Goal: Task Accomplishment & Management: Manage account settings

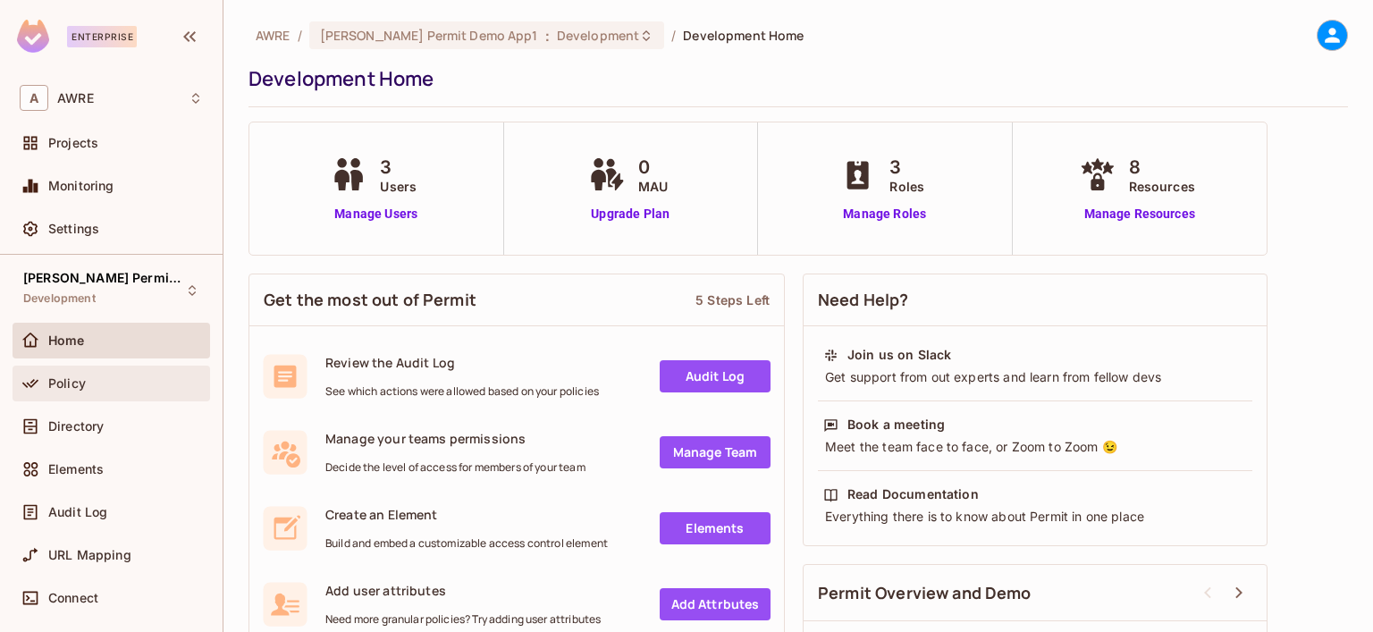
click at [69, 382] on span "Policy" at bounding box center [67, 383] width 38 height 14
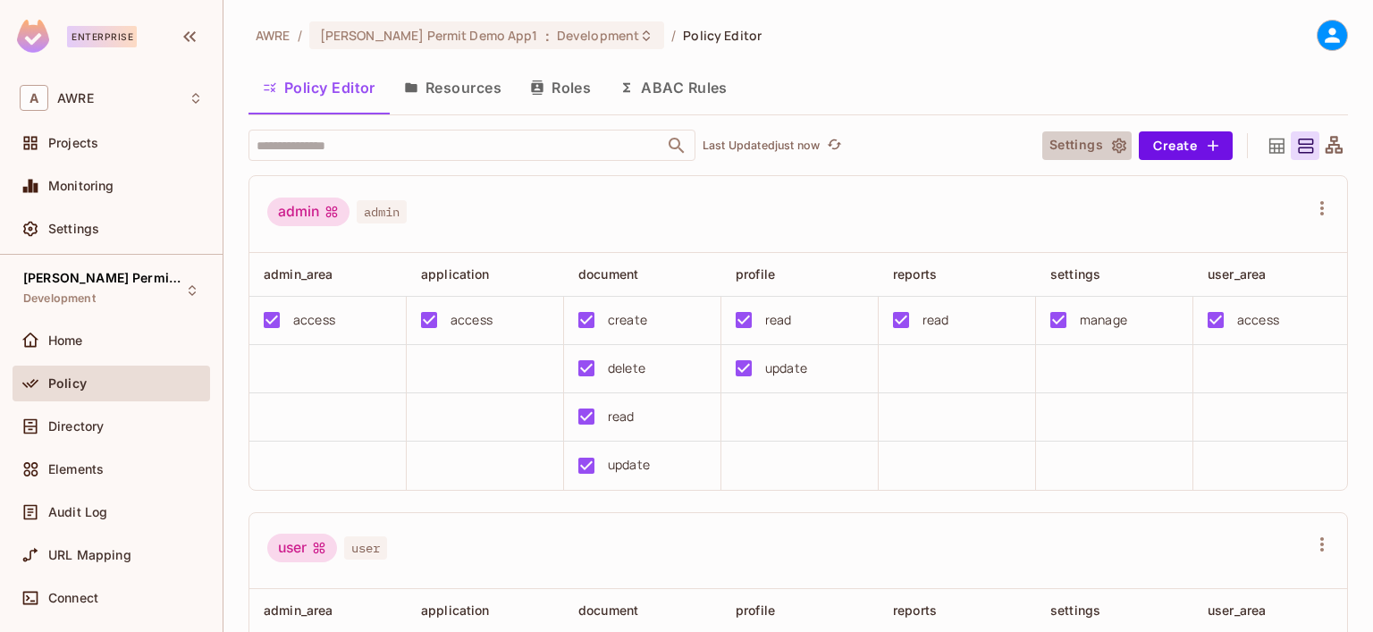
click at [1061, 156] on button "Settings" at bounding box center [1086, 145] width 89 height 29
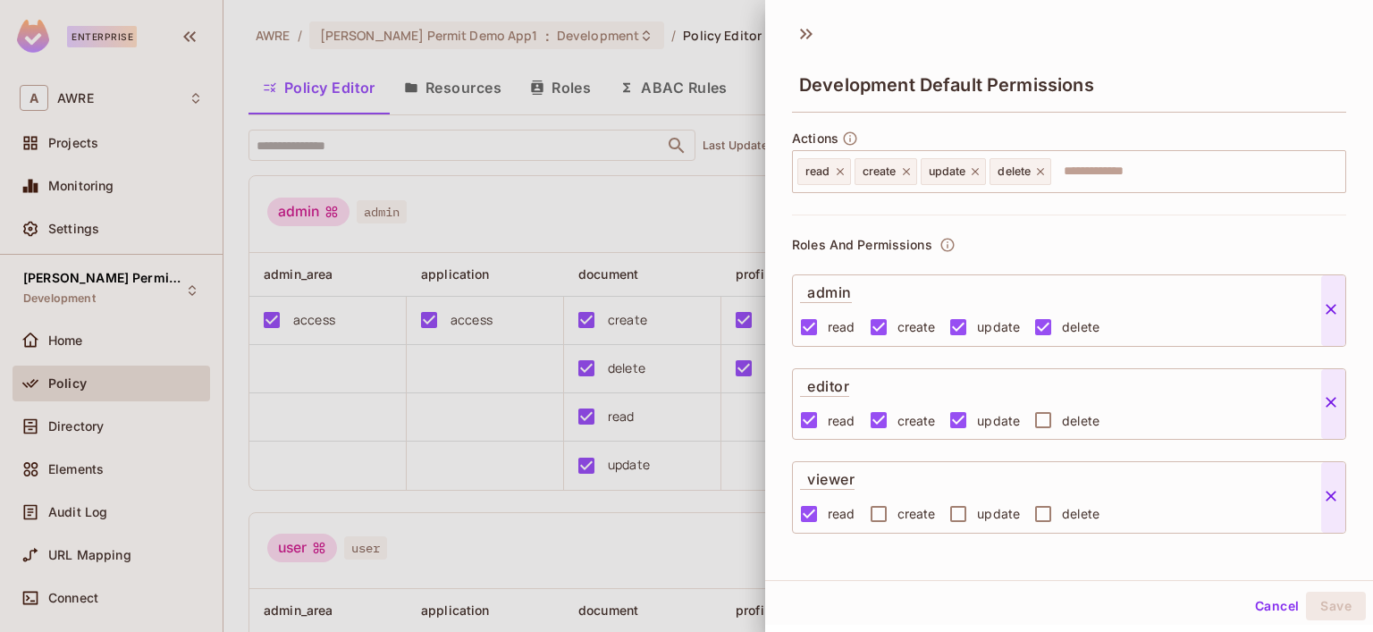
click at [530, 188] on div at bounding box center [686, 316] width 1373 height 632
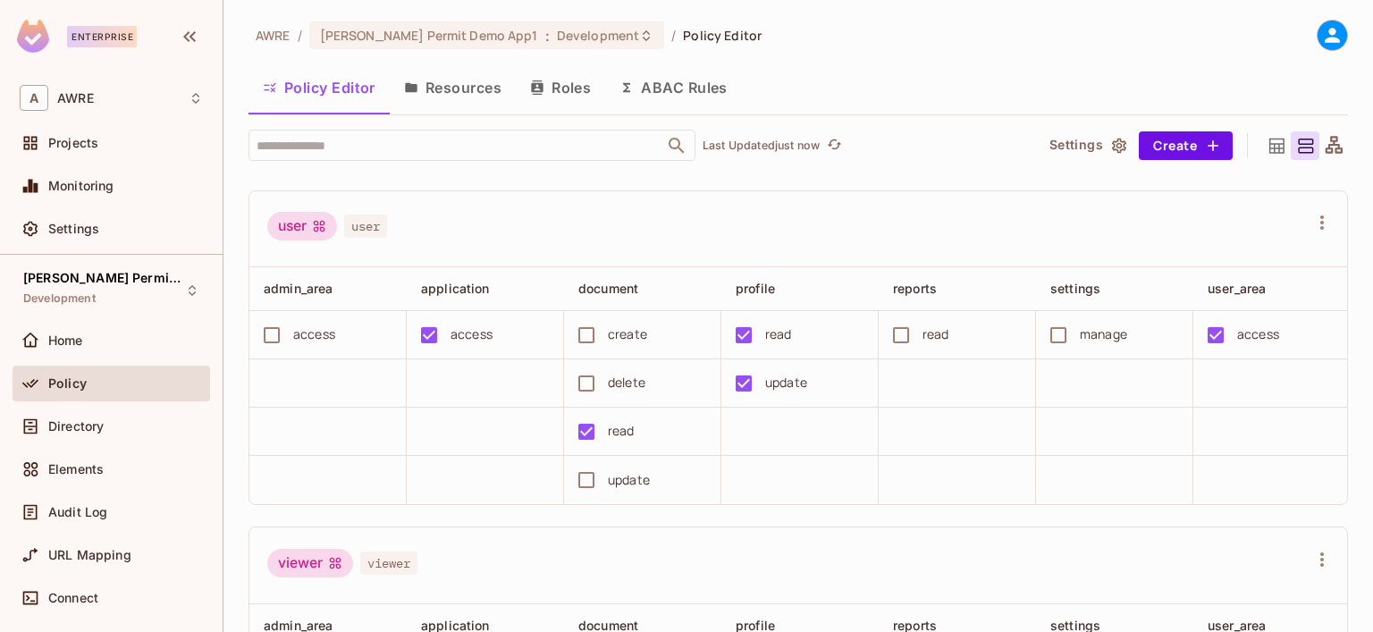
scroll to position [618, 0]
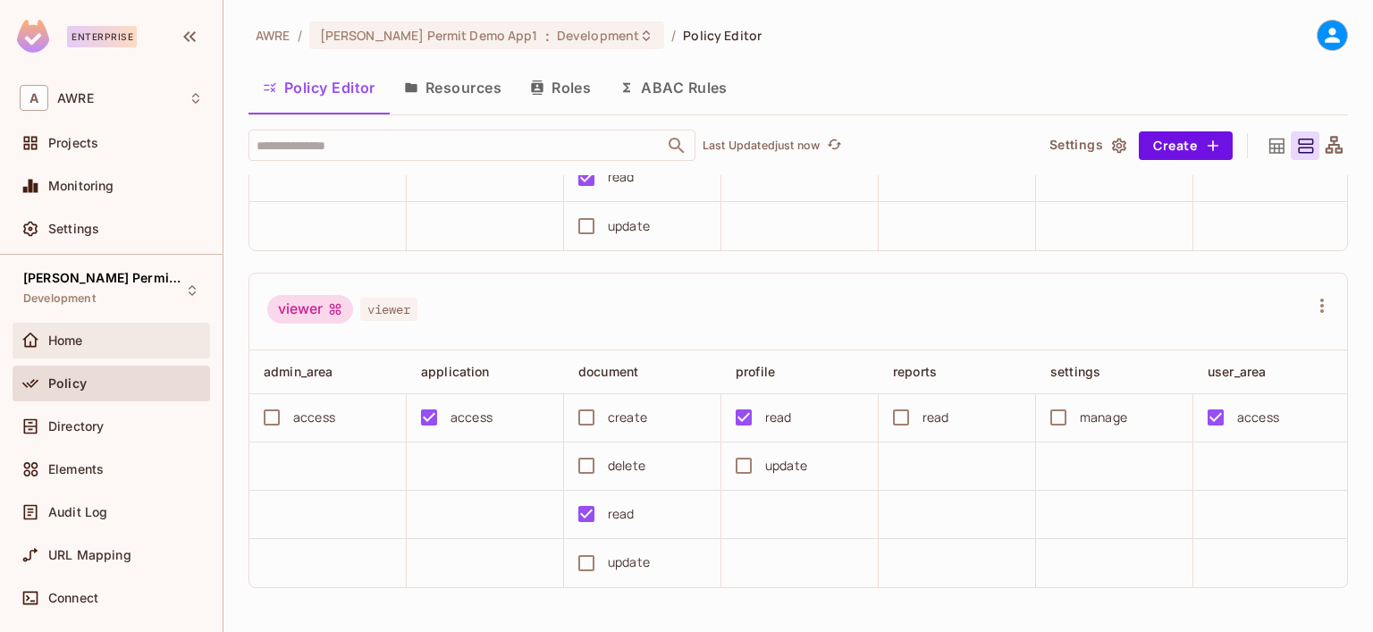
click at [74, 339] on span "Home" at bounding box center [65, 340] width 35 height 14
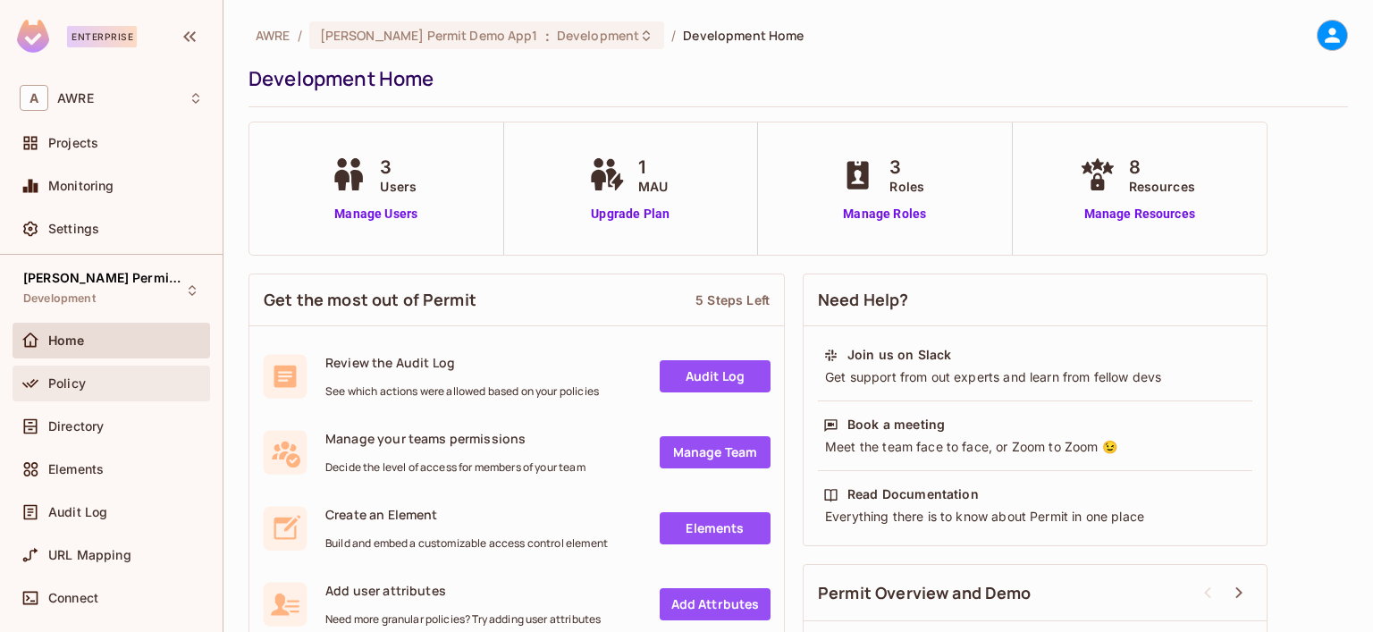
click at [59, 389] on span "Policy" at bounding box center [67, 383] width 38 height 14
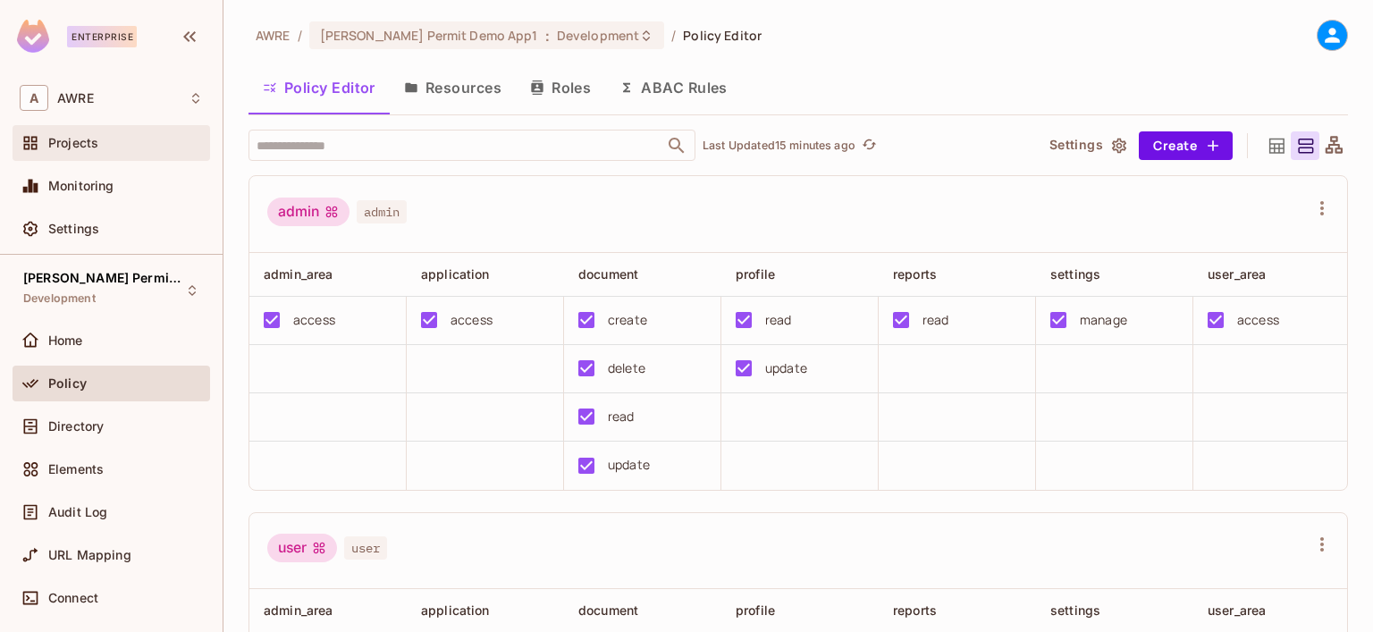
click at [77, 136] on span "Projects" at bounding box center [73, 143] width 50 height 14
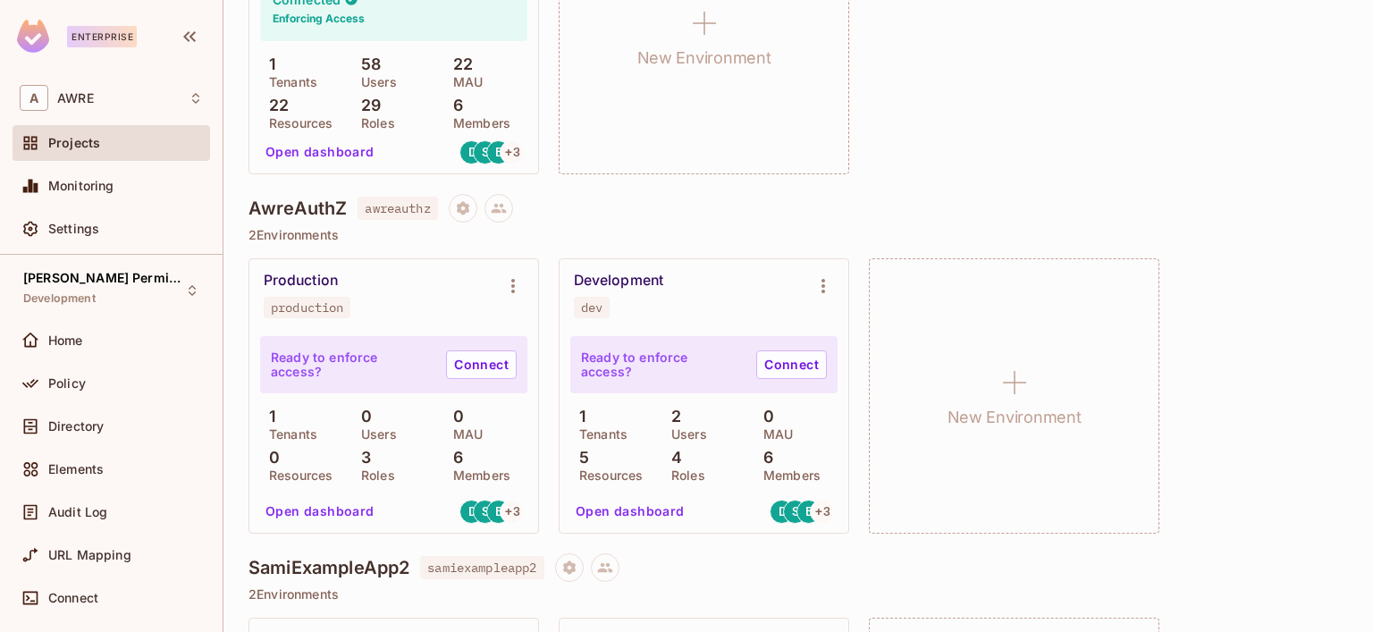
scroll to position [983, 0]
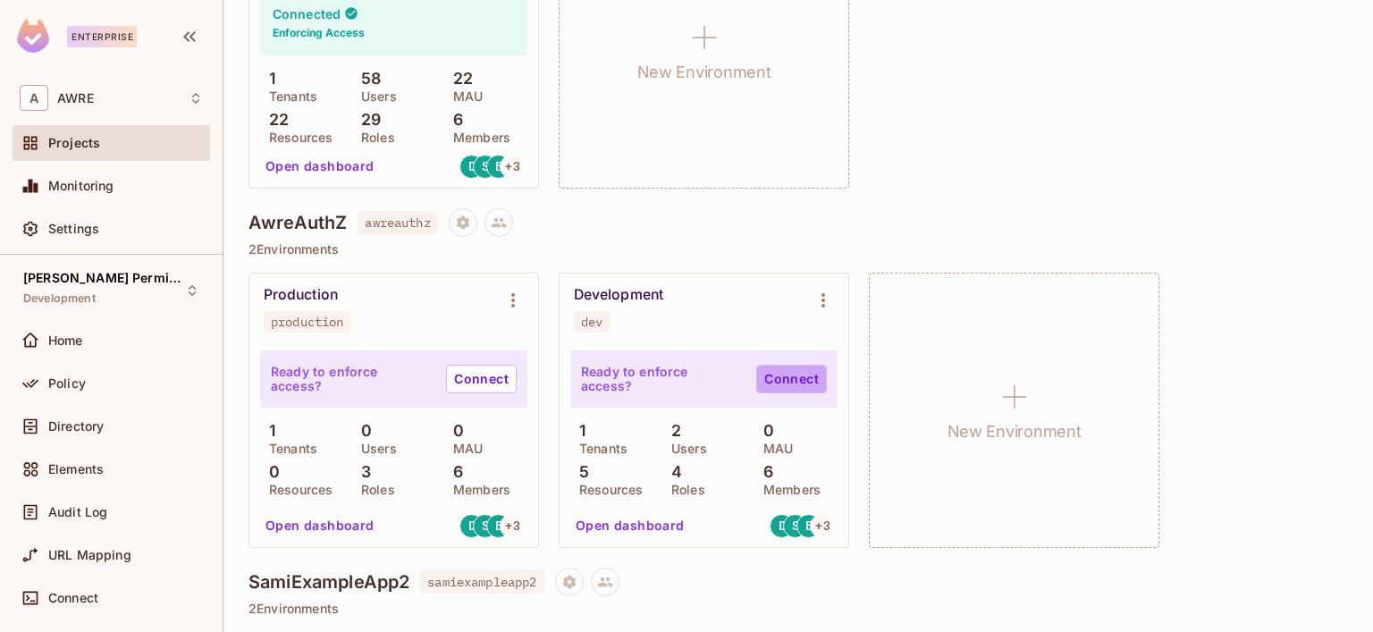
click at [772, 371] on link "Connect" at bounding box center [791, 379] width 71 height 29
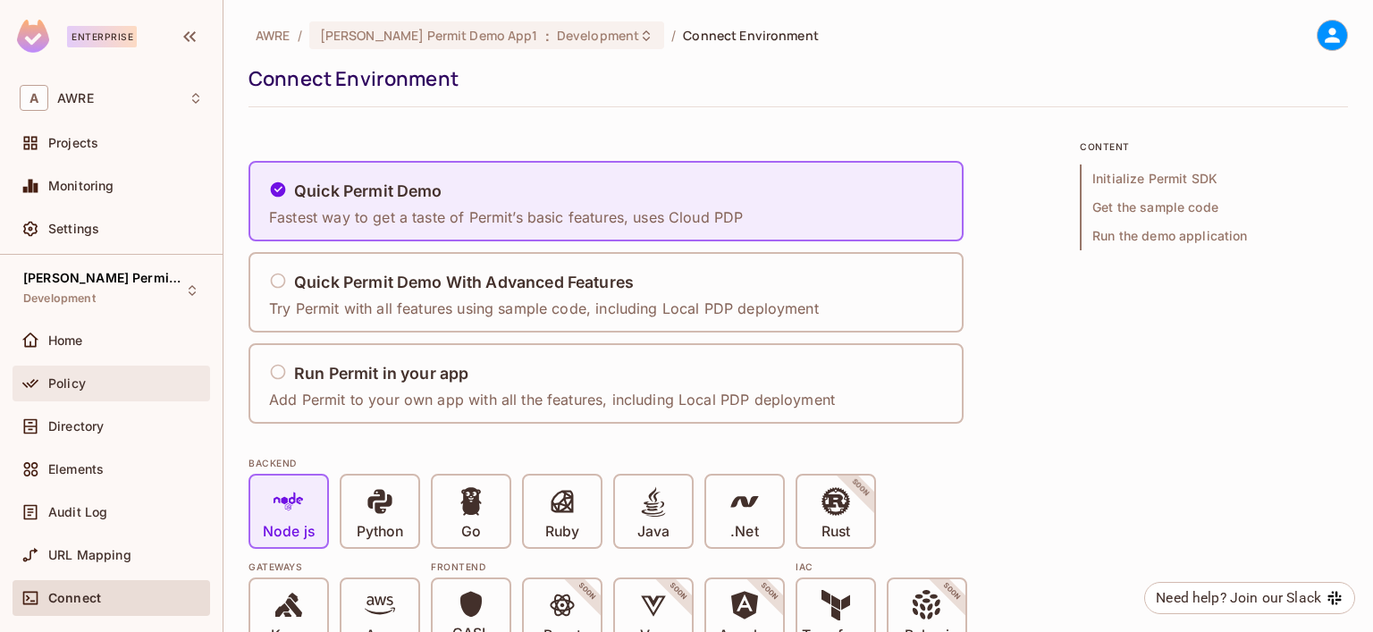
click at [72, 392] on div "Policy" at bounding box center [111, 383] width 183 height 21
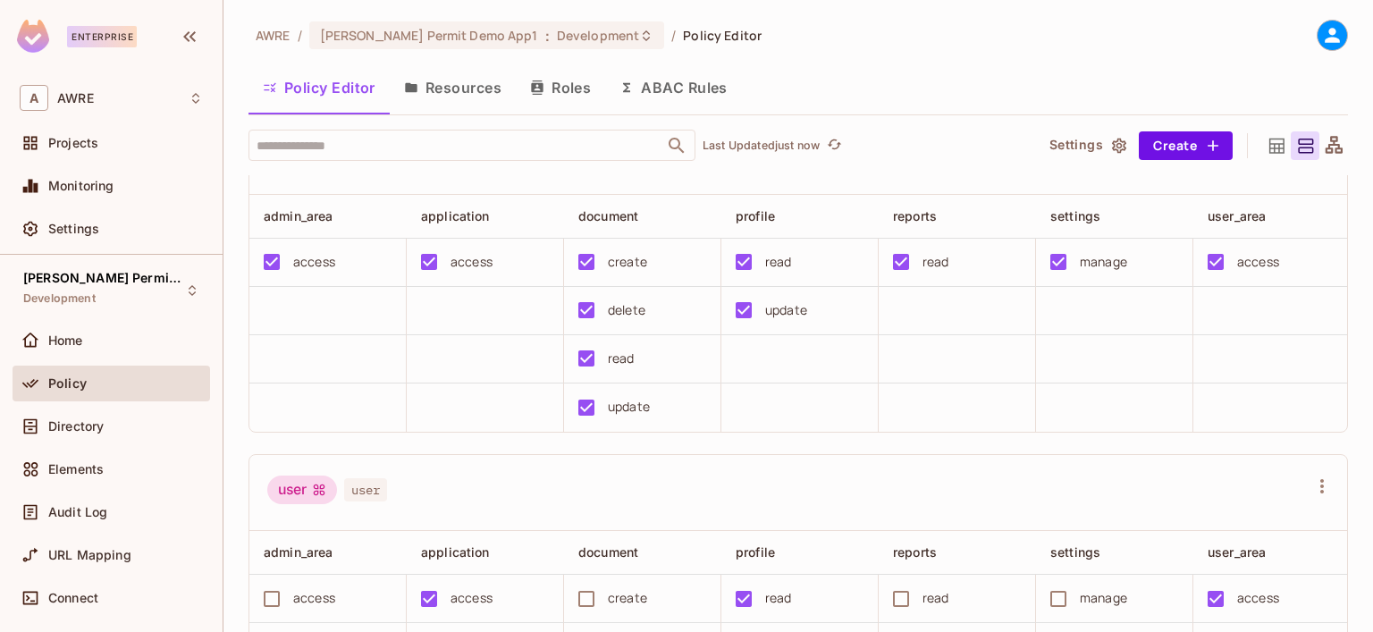
scroll to position [89, 0]
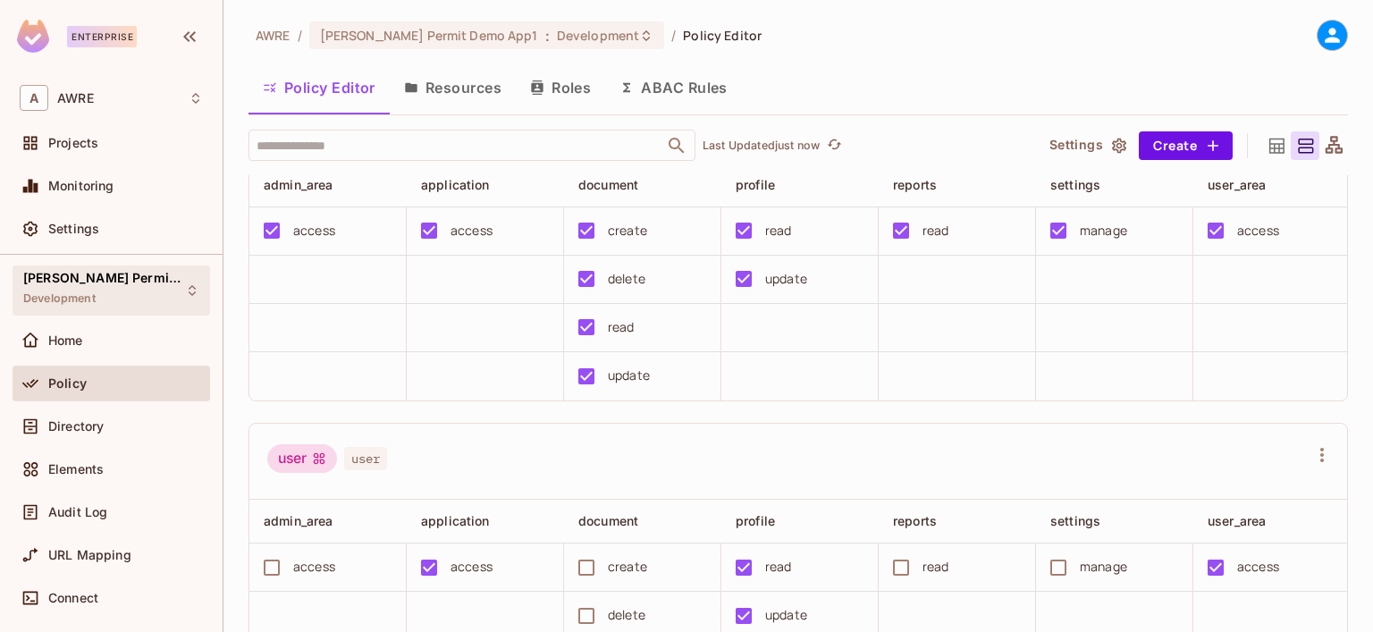
click at [148, 291] on div "[PERSON_NAME] Permit Demo App1 Development" at bounding box center [100, 290] width 155 height 38
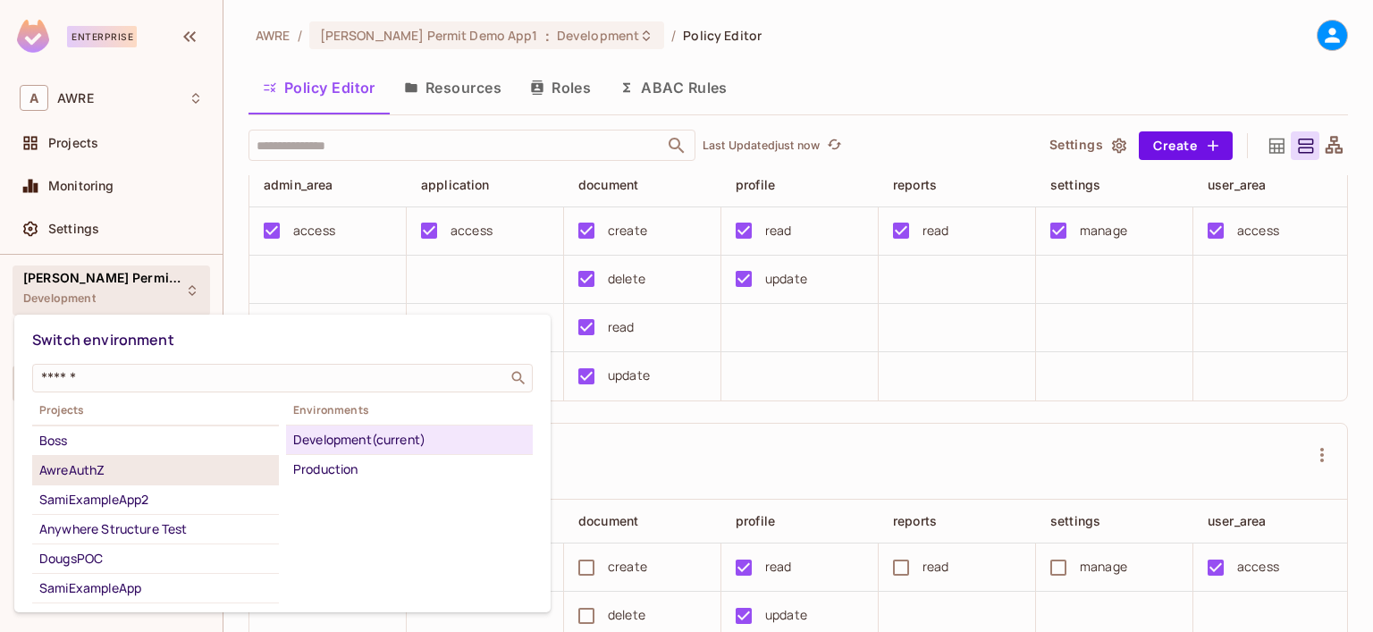
scroll to position [77, 0]
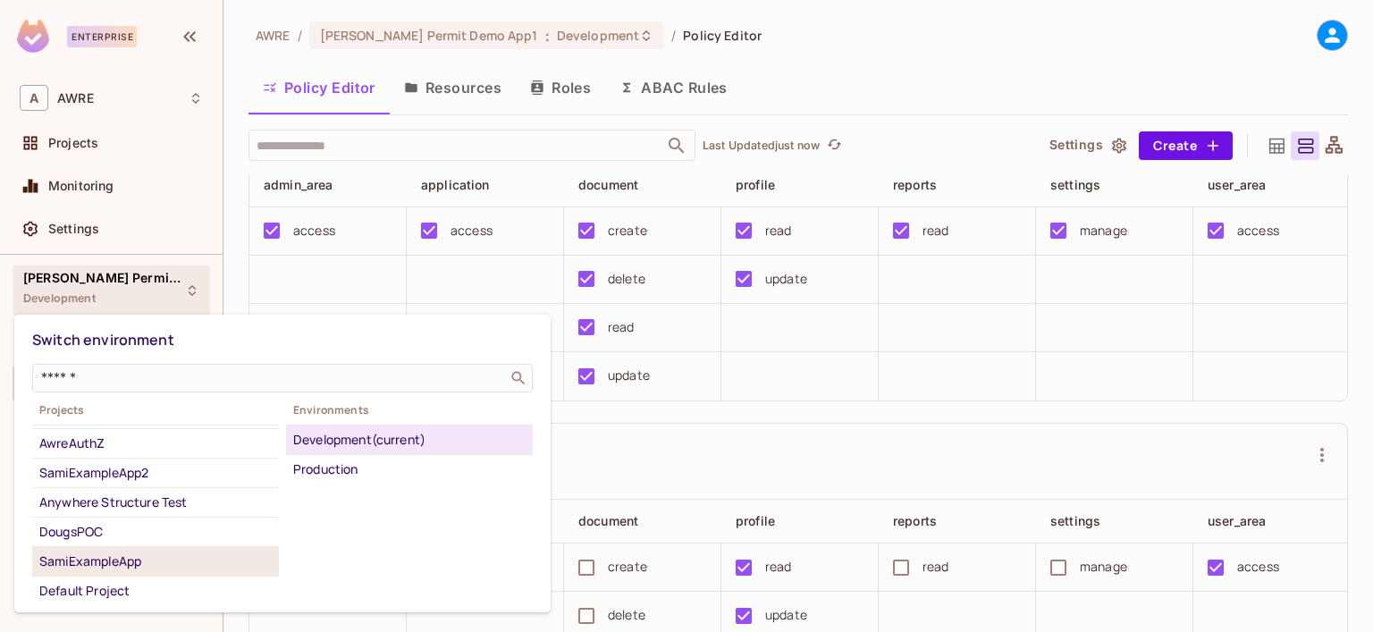
click at [139, 556] on div "SamiExampleApp" at bounding box center [155, 561] width 232 height 21
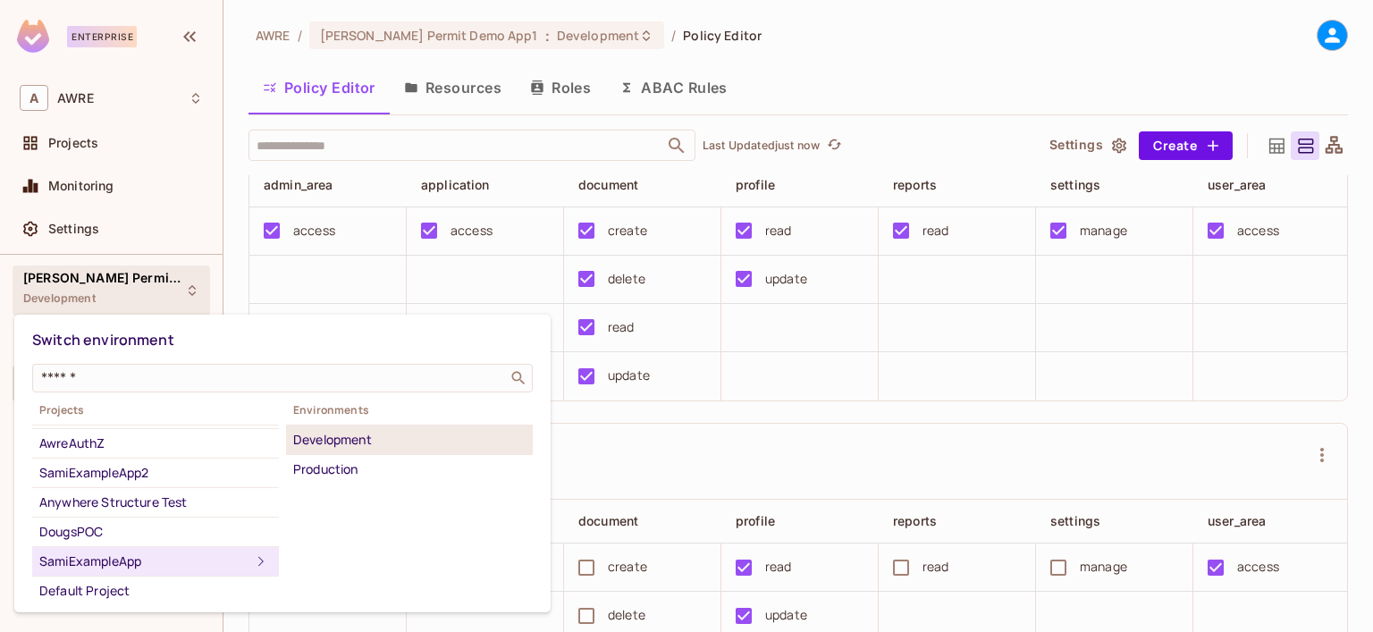
click at [436, 443] on div "Development" at bounding box center [409, 439] width 232 height 21
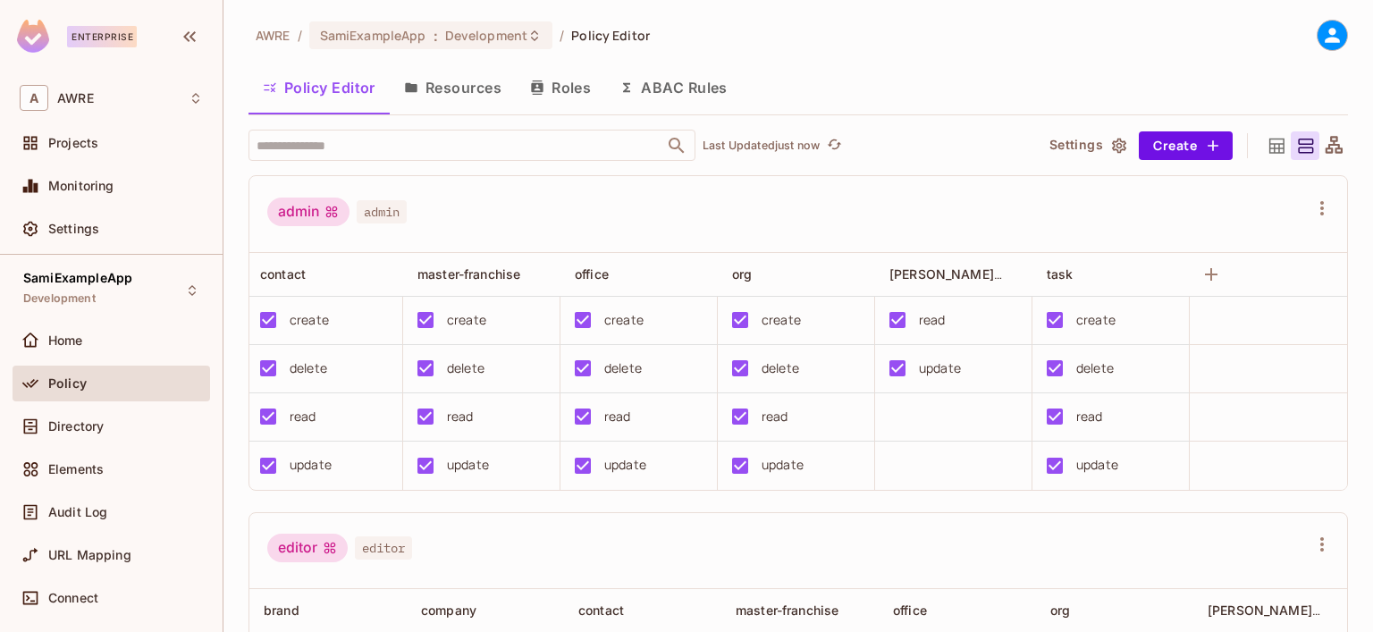
scroll to position [0, 0]
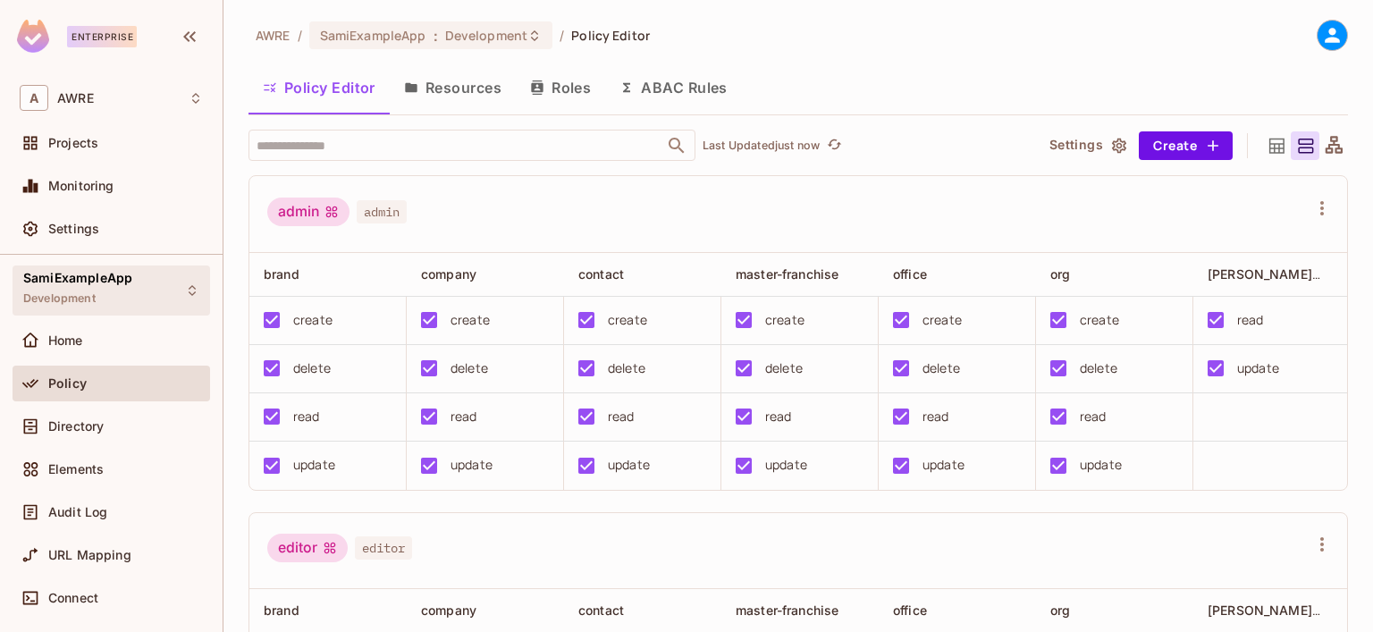
click at [157, 278] on div "SamiExampleApp Development" at bounding box center [112, 290] width 198 height 49
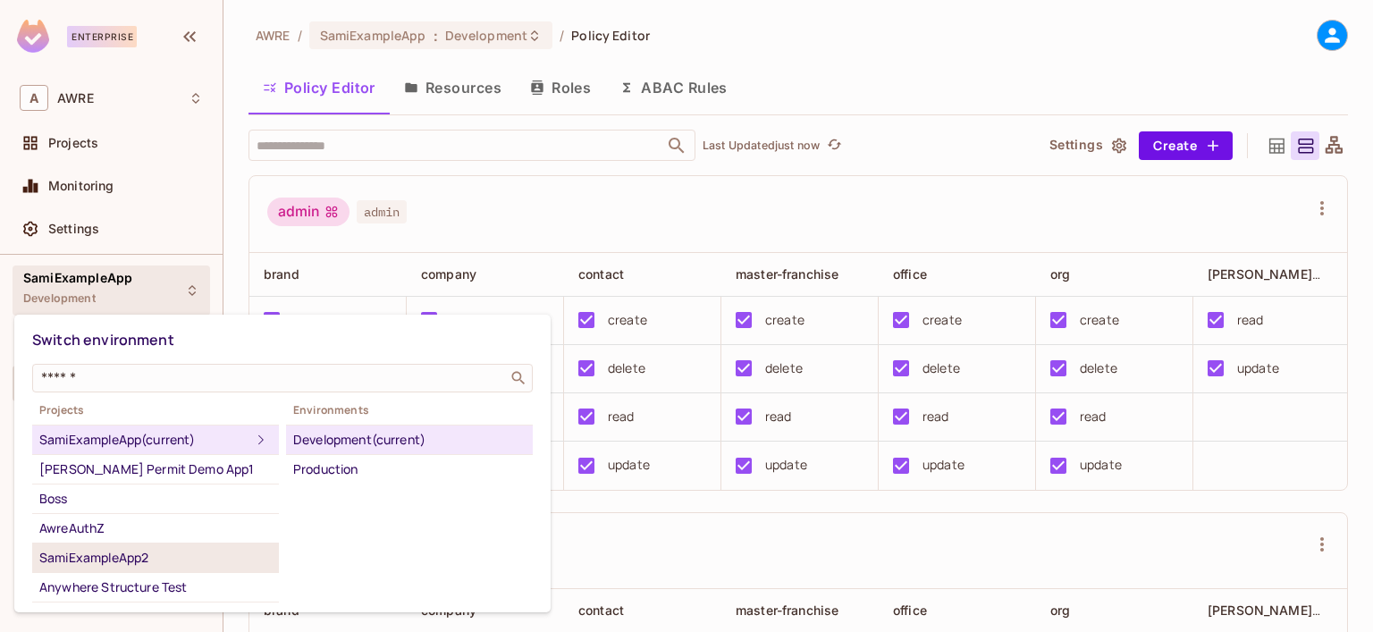
click at [118, 564] on div "SamiExampleApp2" at bounding box center [155, 557] width 232 height 21
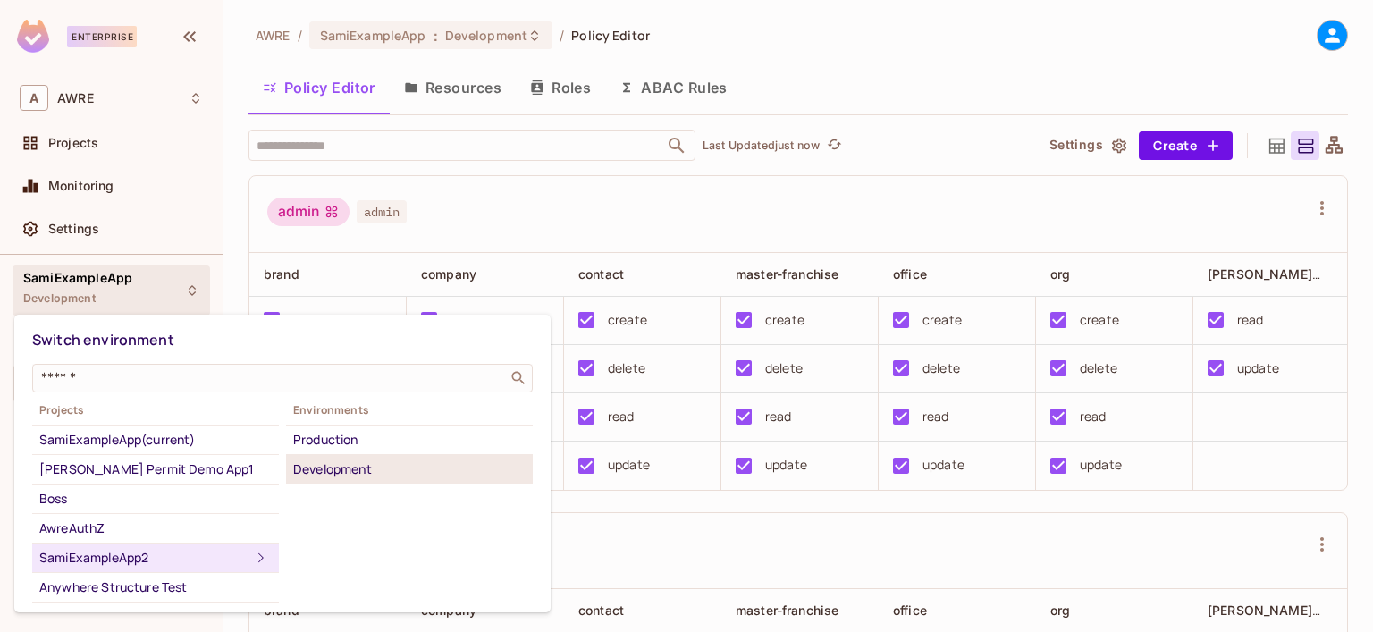
click at [340, 469] on div "Development" at bounding box center [409, 469] width 232 height 21
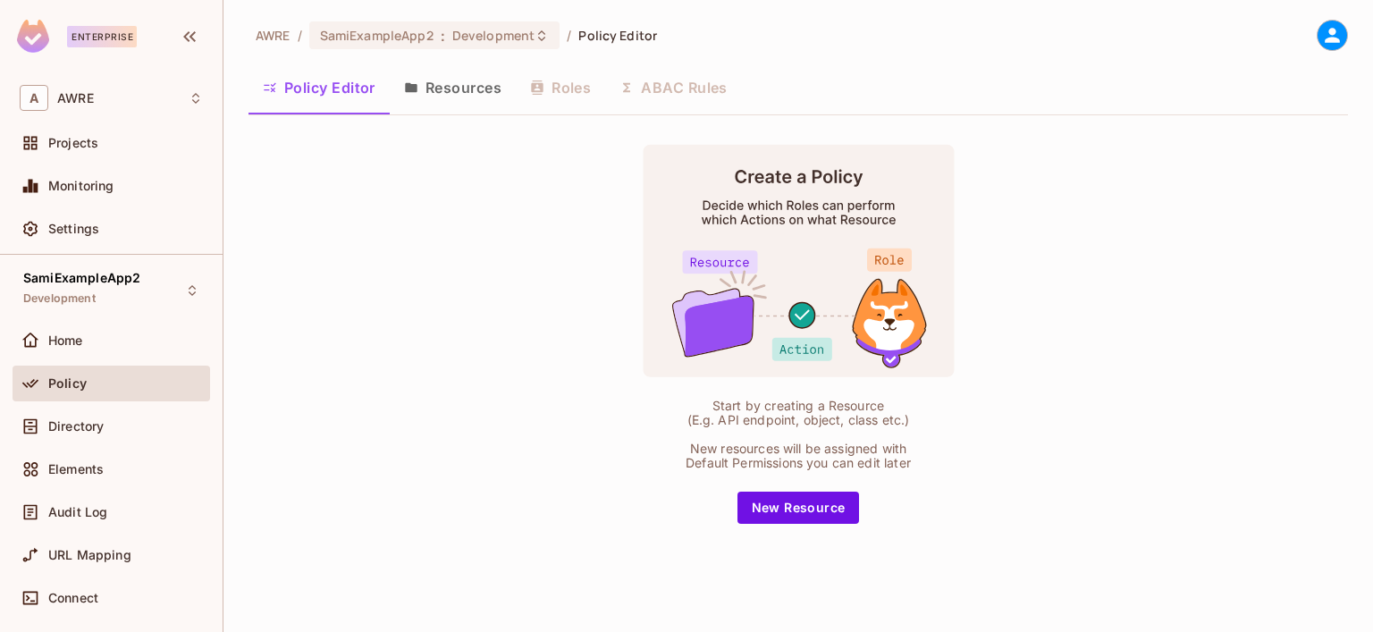
click at [80, 392] on div "Policy" at bounding box center [111, 383] width 183 height 21
click at [69, 433] on div "Directory" at bounding box center [111, 426] width 183 height 21
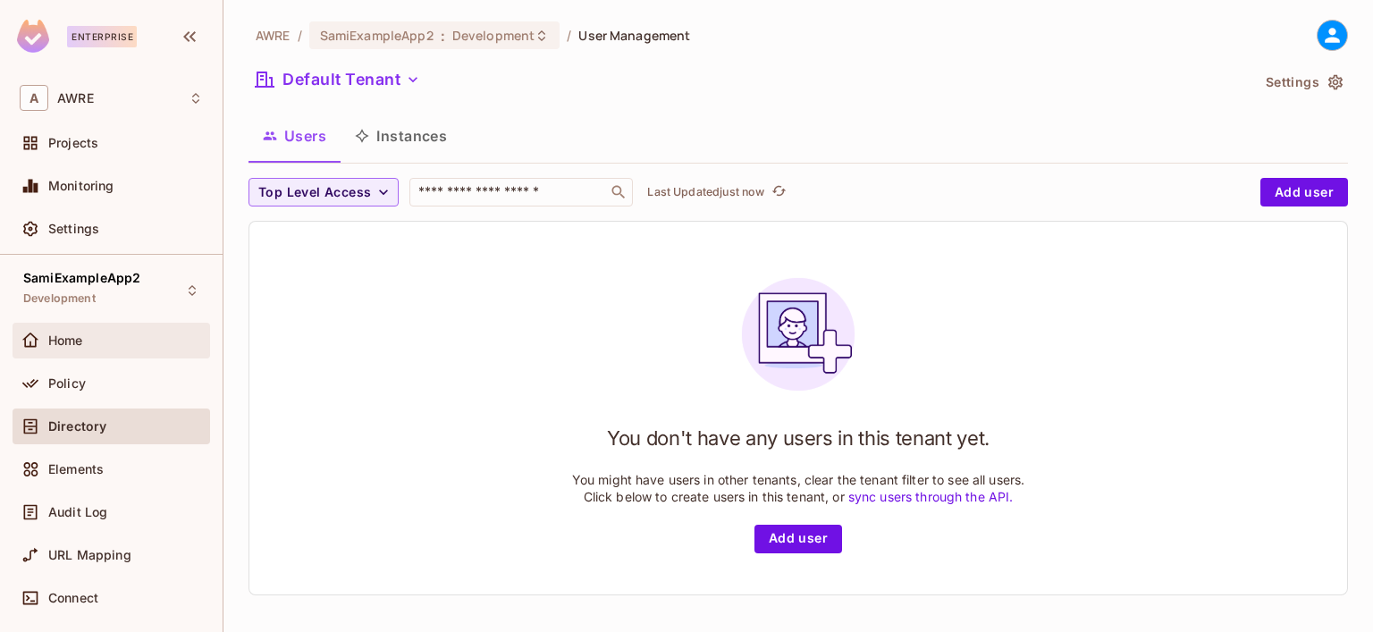
click at [51, 343] on span "Home" at bounding box center [65, 340] width 35 height 14
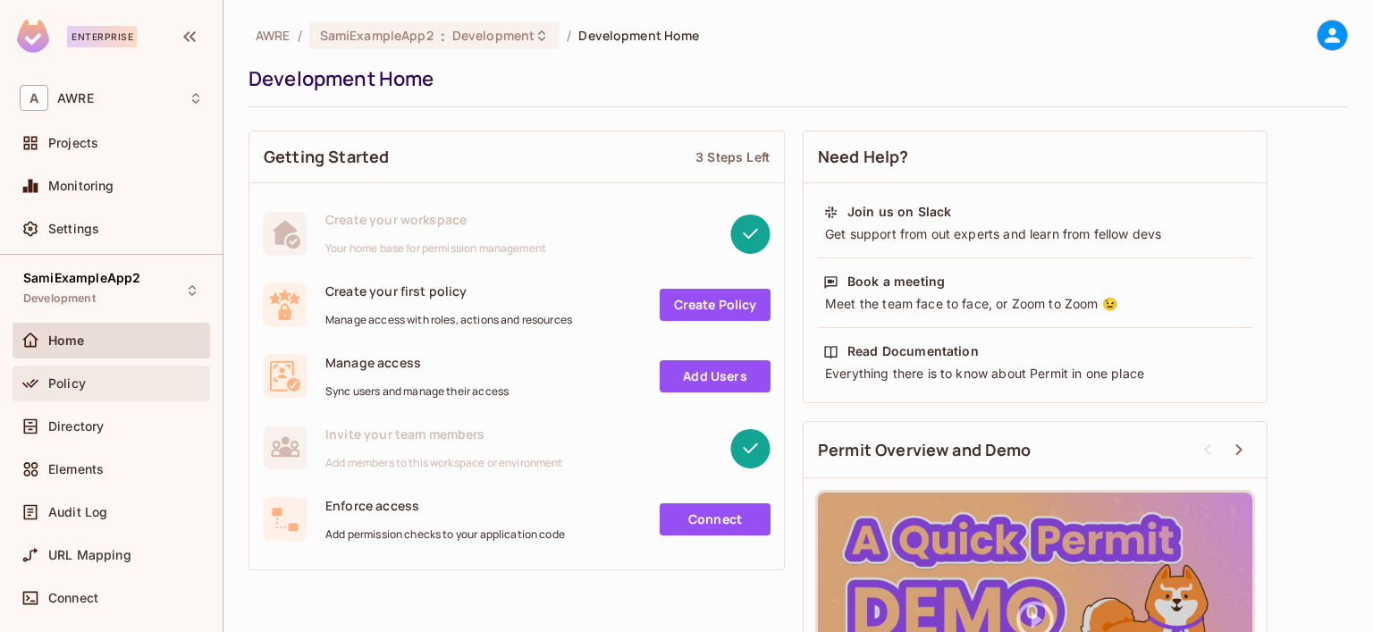
click at [77, 382] on span "Policy" at bounding box center [67, 383] width 38 height 14
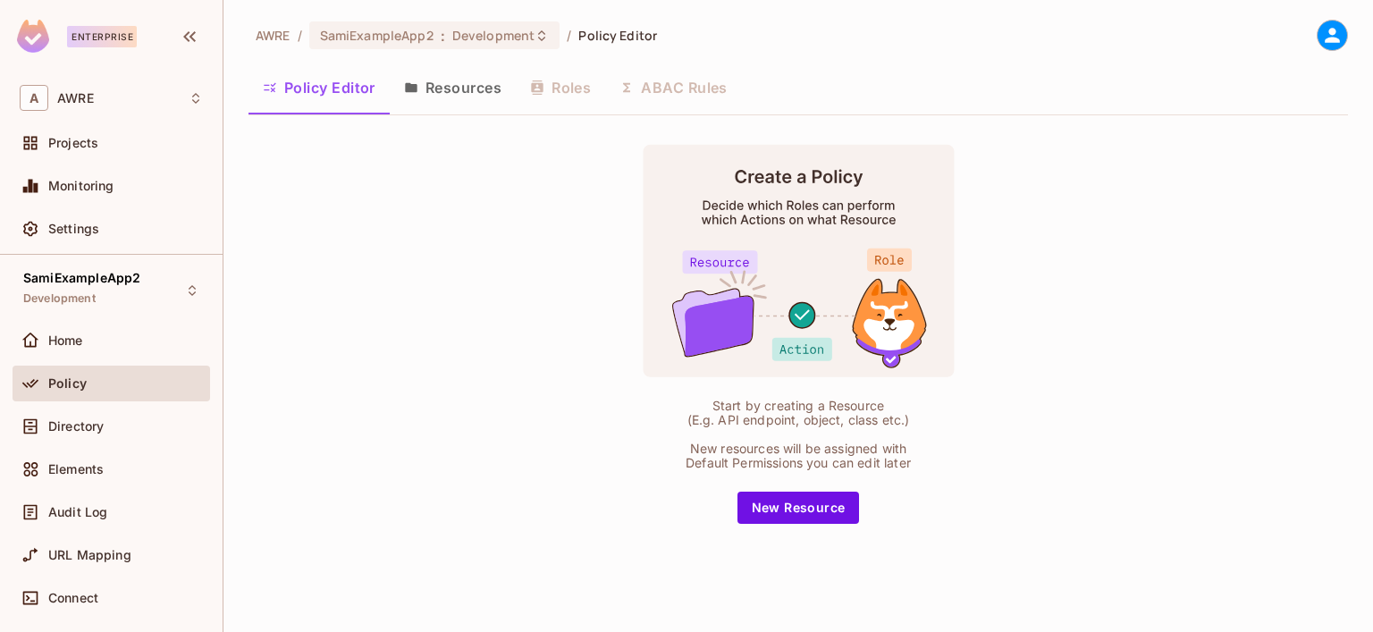
click at [473, 78] on button "Resources" at bounding box center [453, 87] width 126 height 45
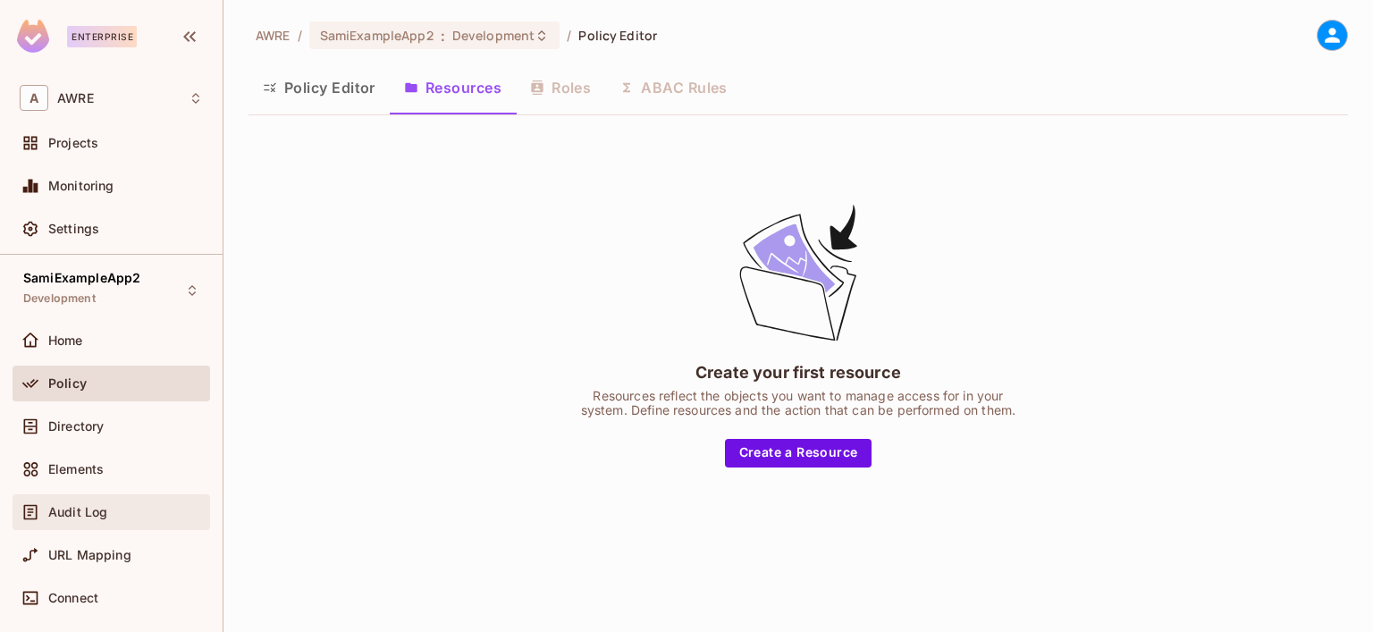
click at [59, 507] on span "Audit Log" at bounding box center [77, 512] width 59 height 14
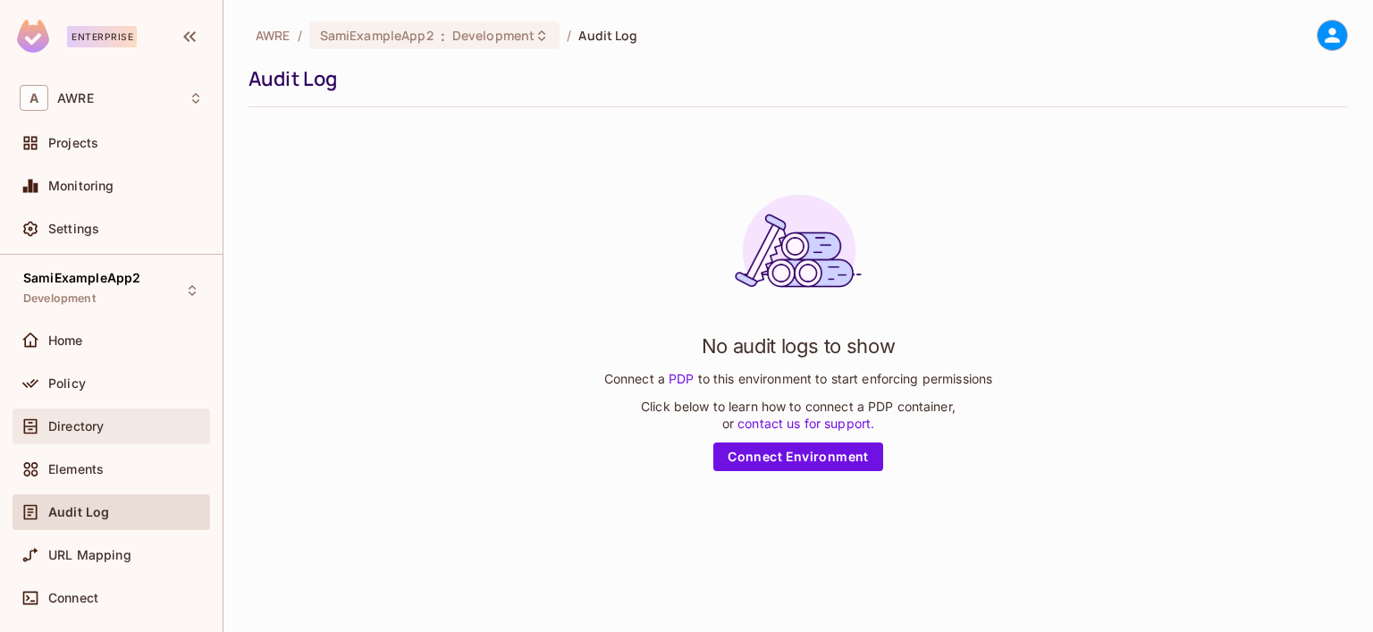
click at [56, 428] on span "Directory" at bounding box center [75, 426] width 55 height 14
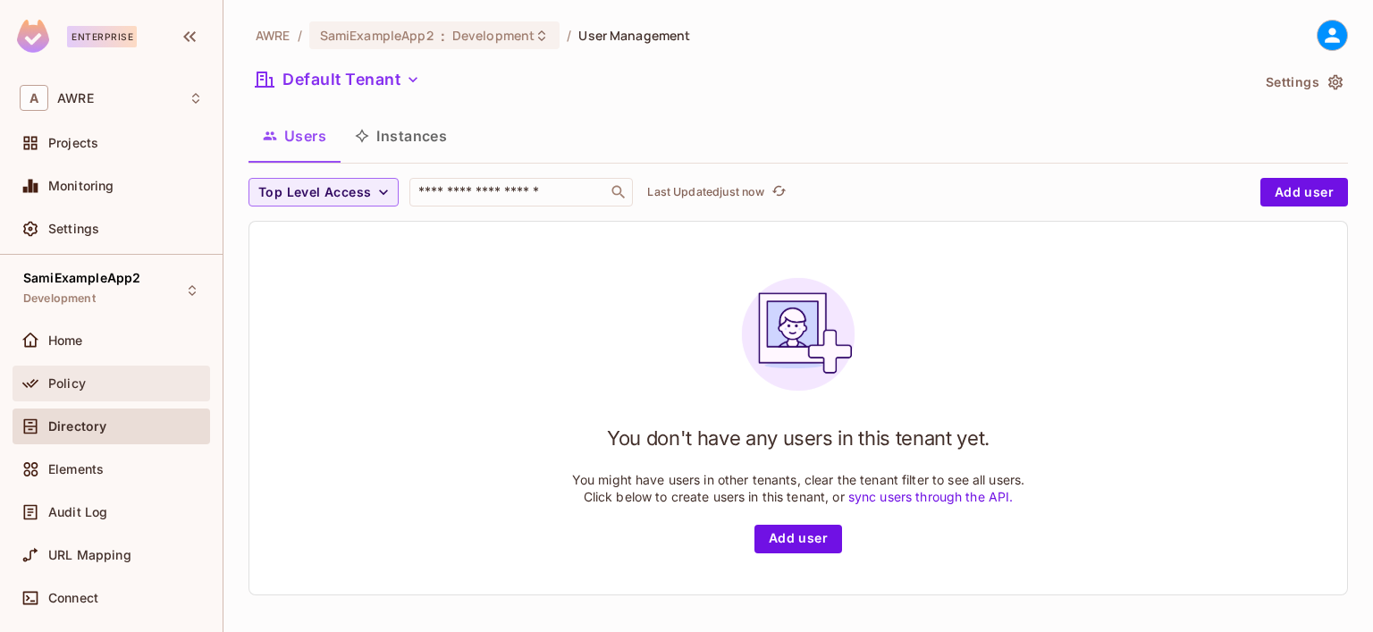
click at [72, 382] on span "Policy" at bounding box center [67, 383] width 38 height 14
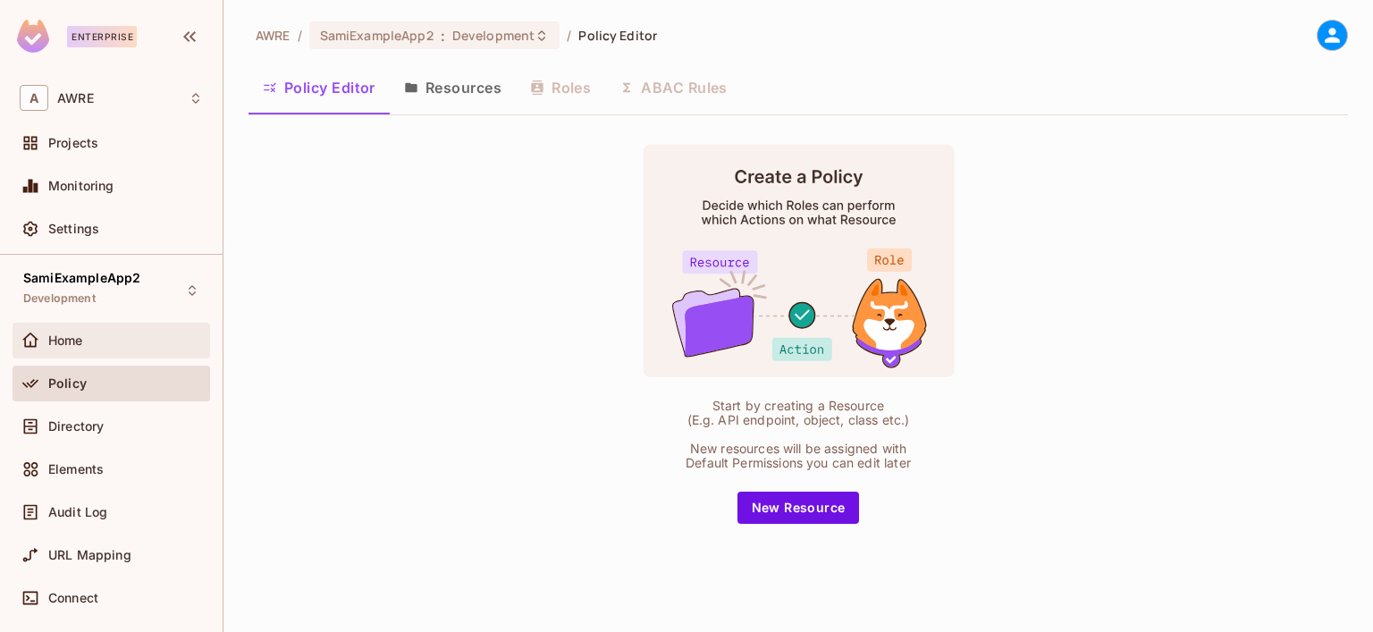
click at [68, 341] on span "Home" at bounding box center [65, 340] width 35 height 14
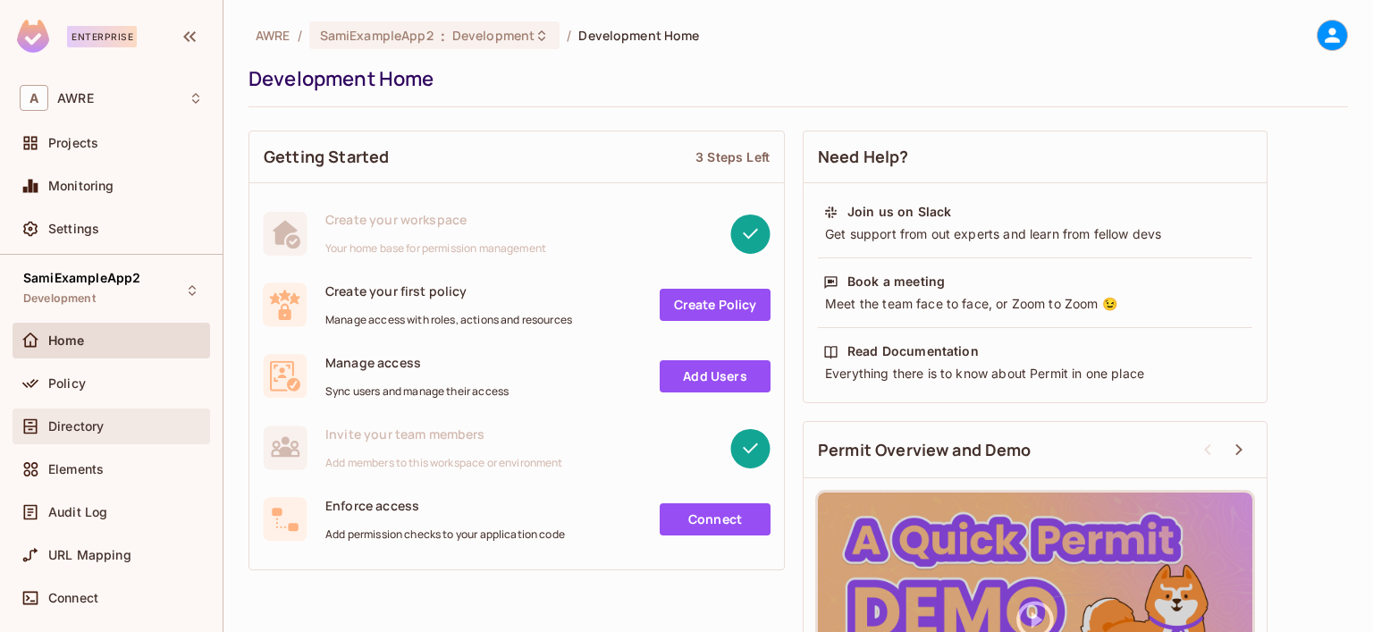
click at [85, 422] on span "Directory" at bounding box center [75, 426] width 55 height 14
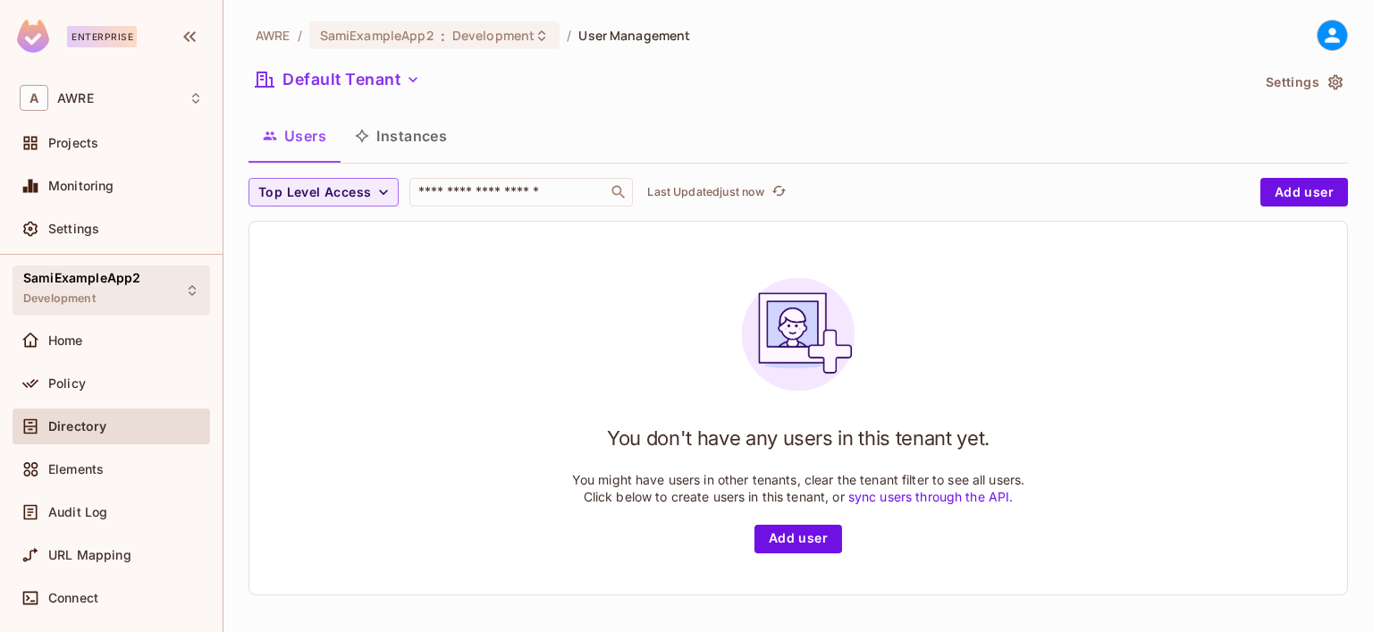
click at [100, 295] on div "SamiExampleApp2 Development" at bounding box center [81, 290] width 117 height 38
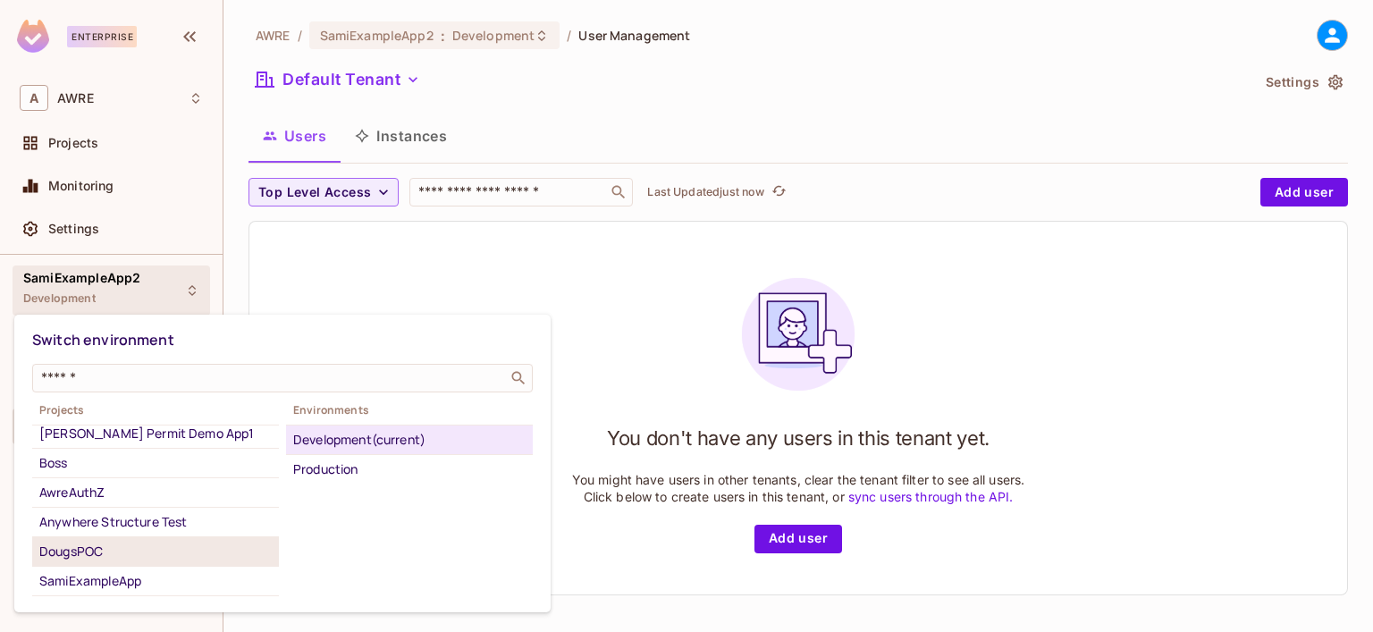
scroll to position [55, 0]
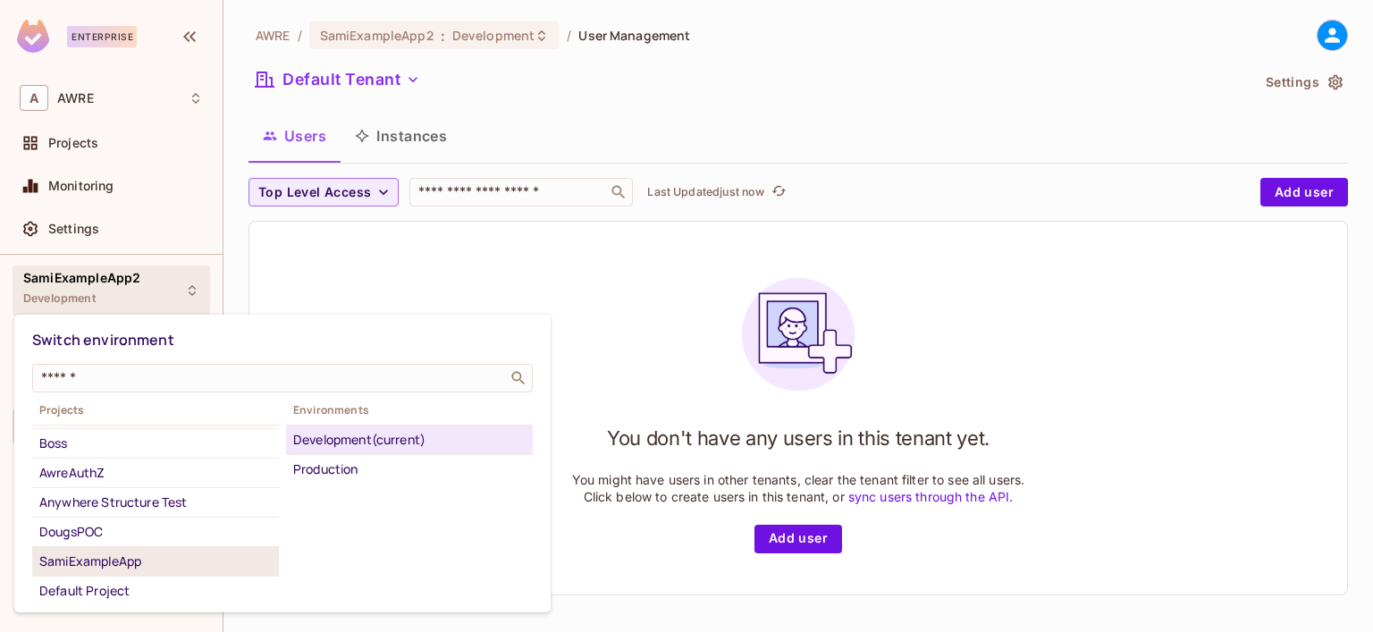
click at [154, 552] on div "SamiExampleApp" at bounding box center [155, 561] width 232 height 21
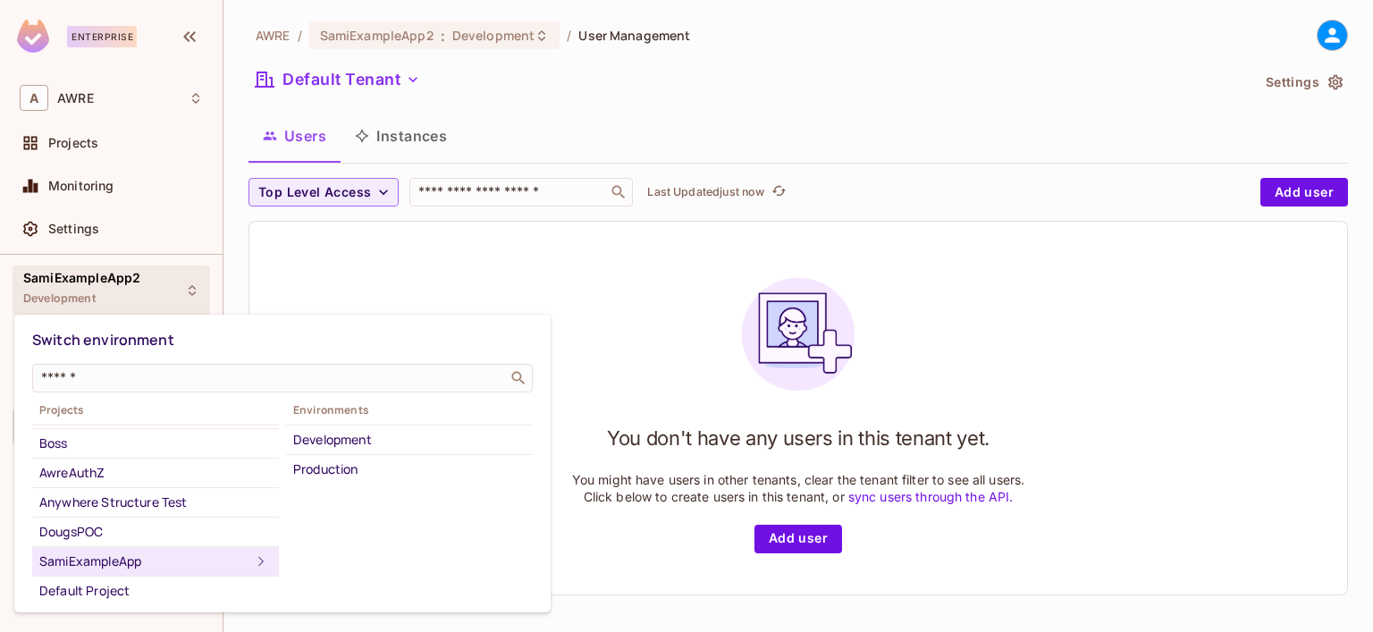
click at [144, 553] on div "SamiExampleApp" at bounding box center [144, 561] width 211 height 21
click at [375, 440] on div "Development" at bounding box center [409, 439] width 232 height 21
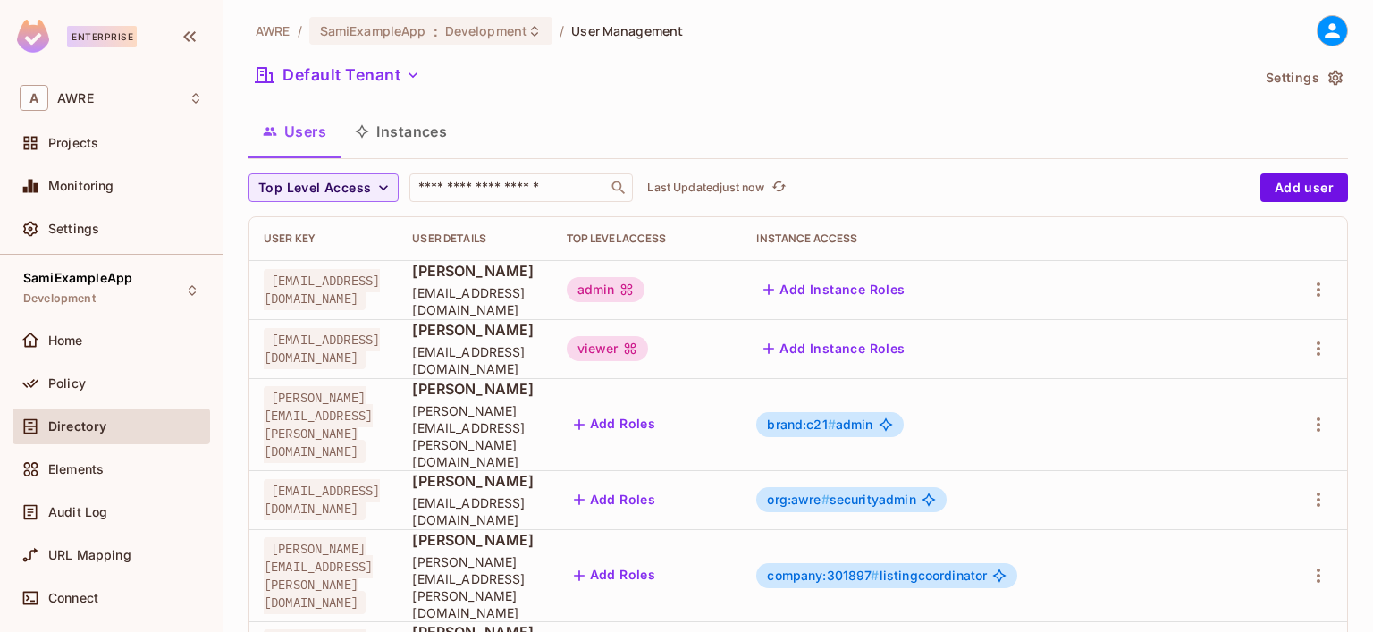
scroll to position [0, 0]
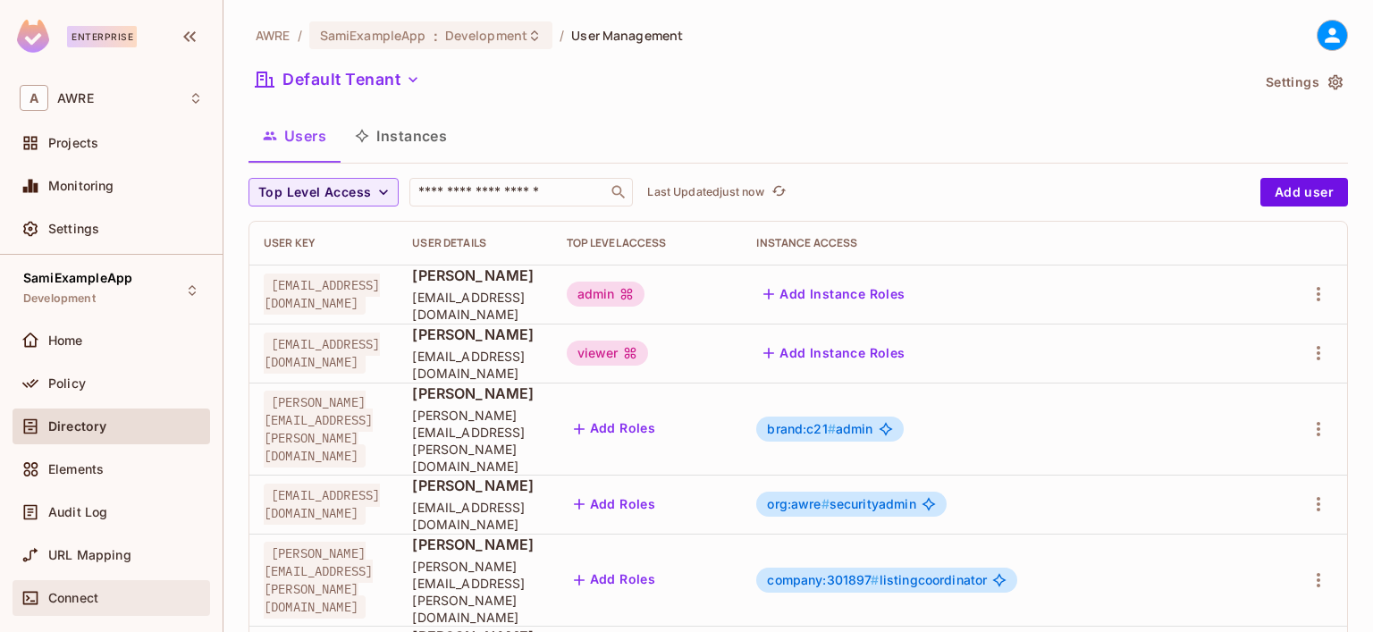
click at [93, 596] on span "Connect" at bounding box center [73, 598] width 50 height 14
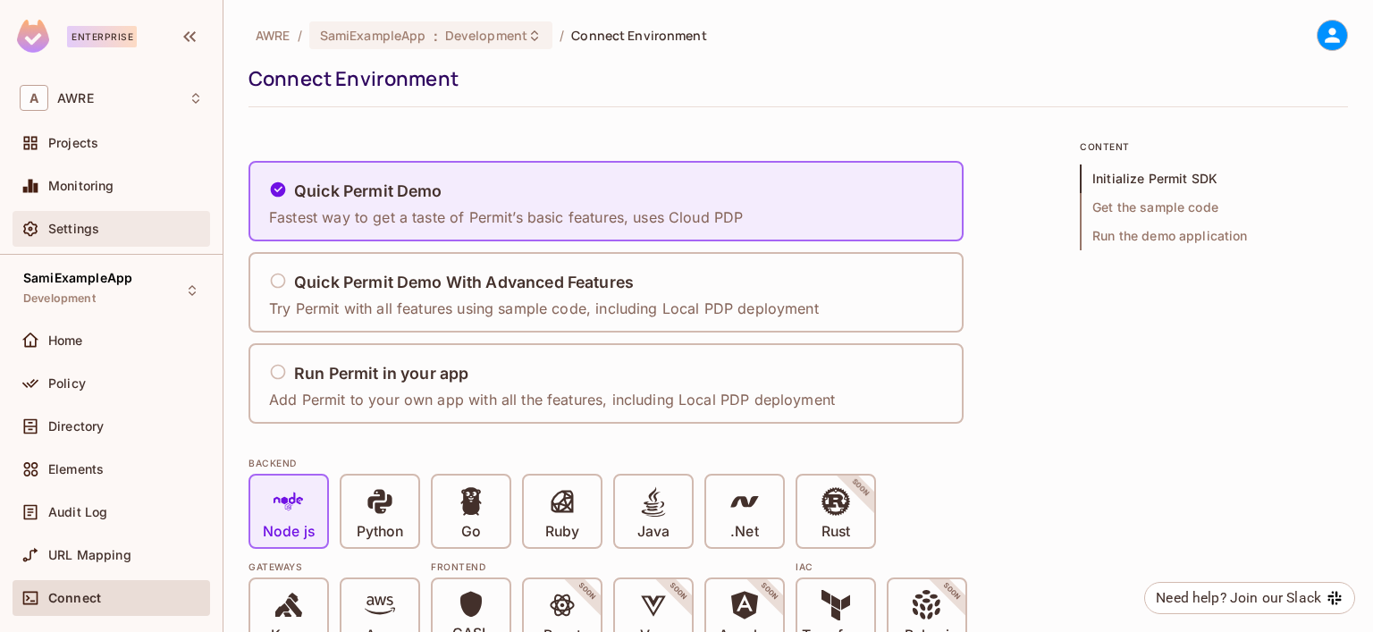
click at [68, 226] on span "Settings" at bounding box center [73, 229] width 51 height 14
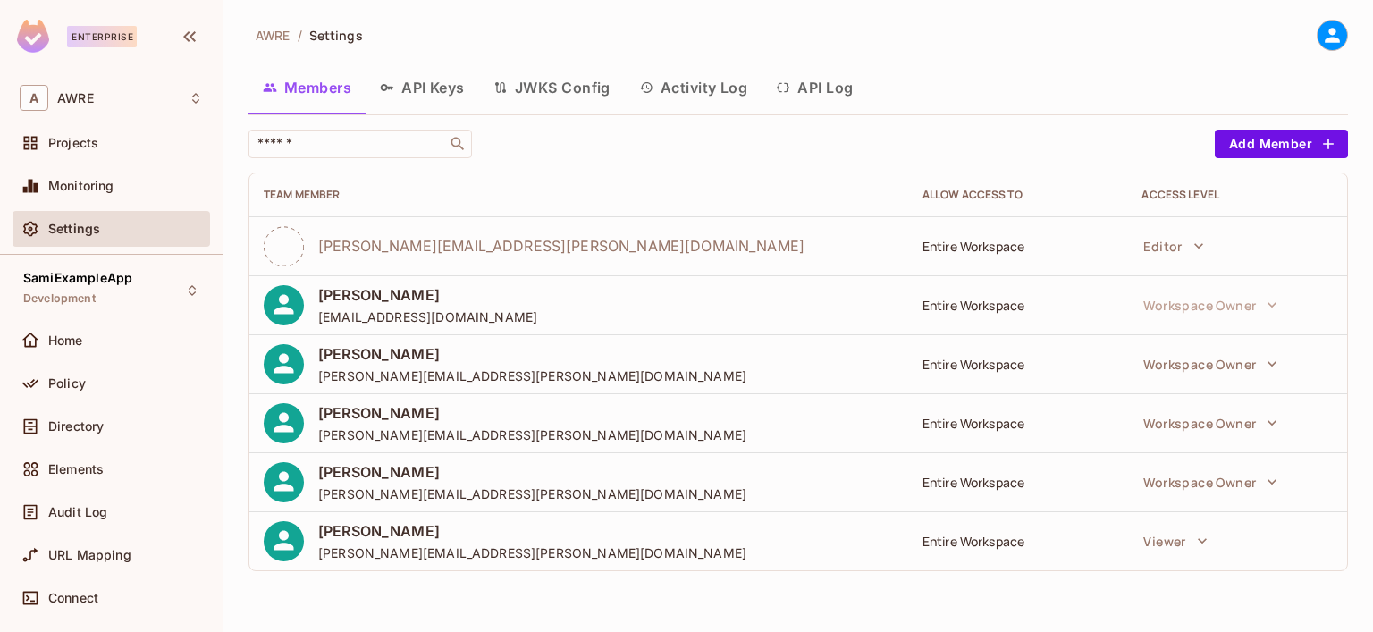
click at [446, 83] on button "API Keys" at bounding box center [423, 87] width 114 height 45
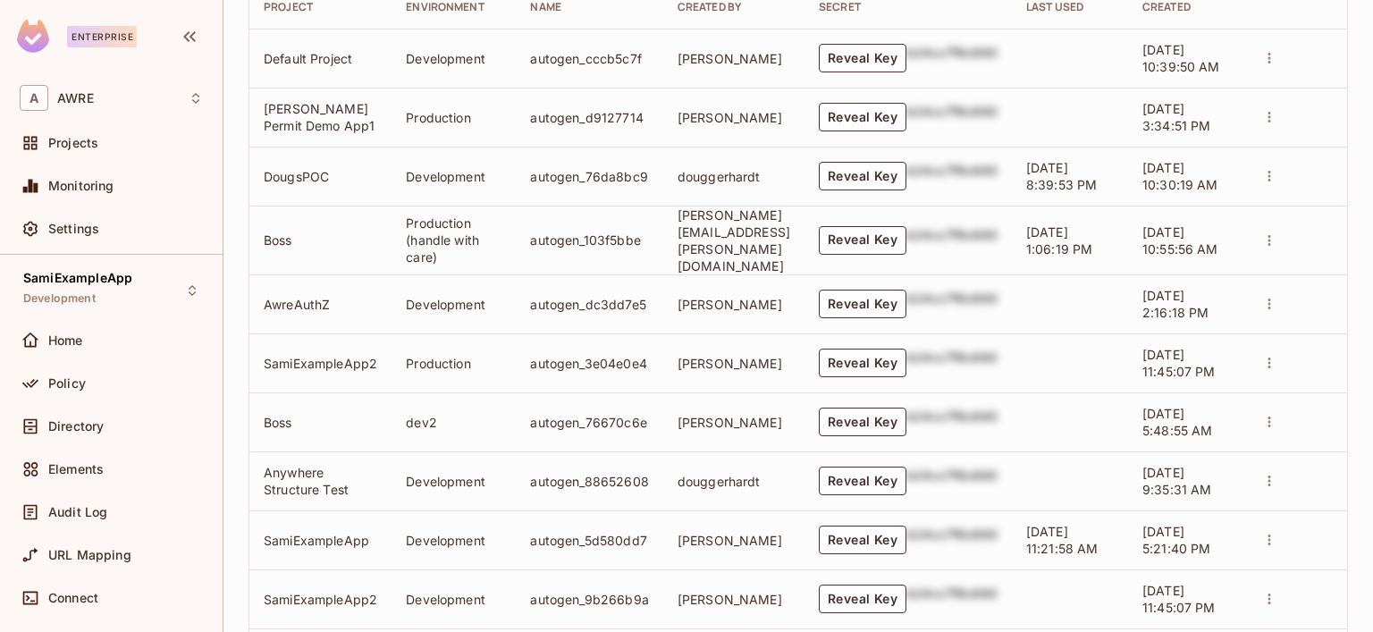
scroll to position [531, 0]
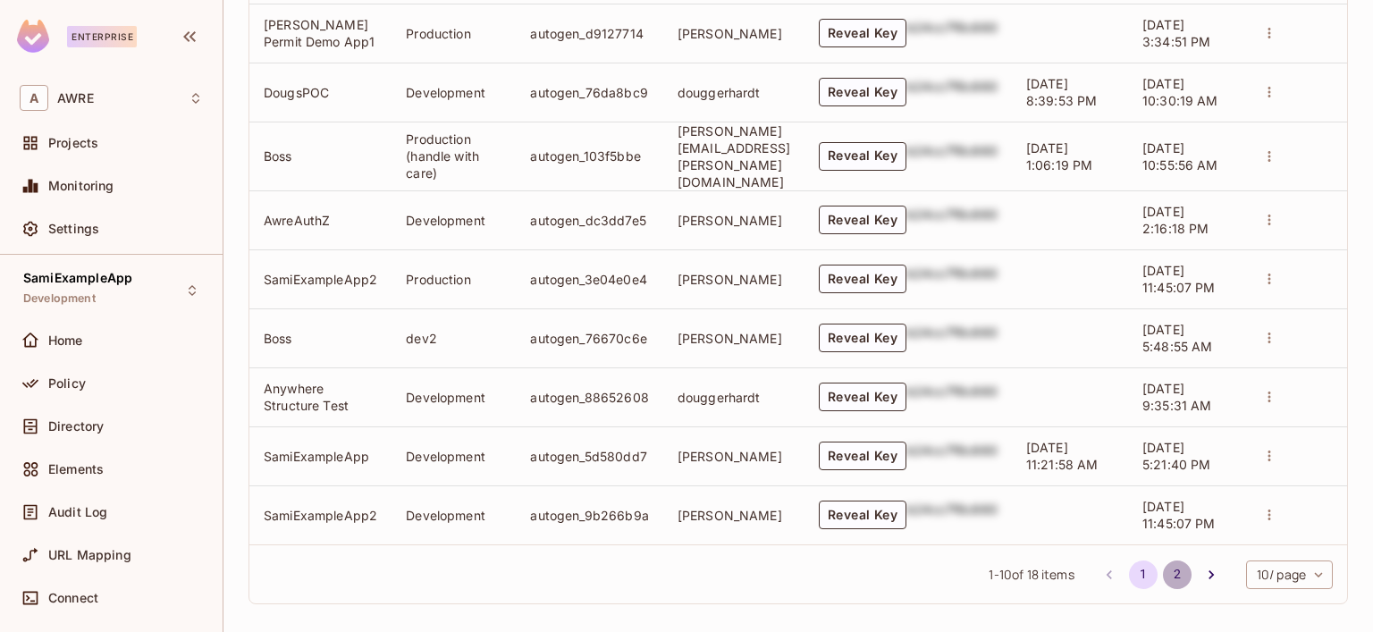
click at [1163, 564] on button "2" at bounding box center [1177, 575] width 29 height 29
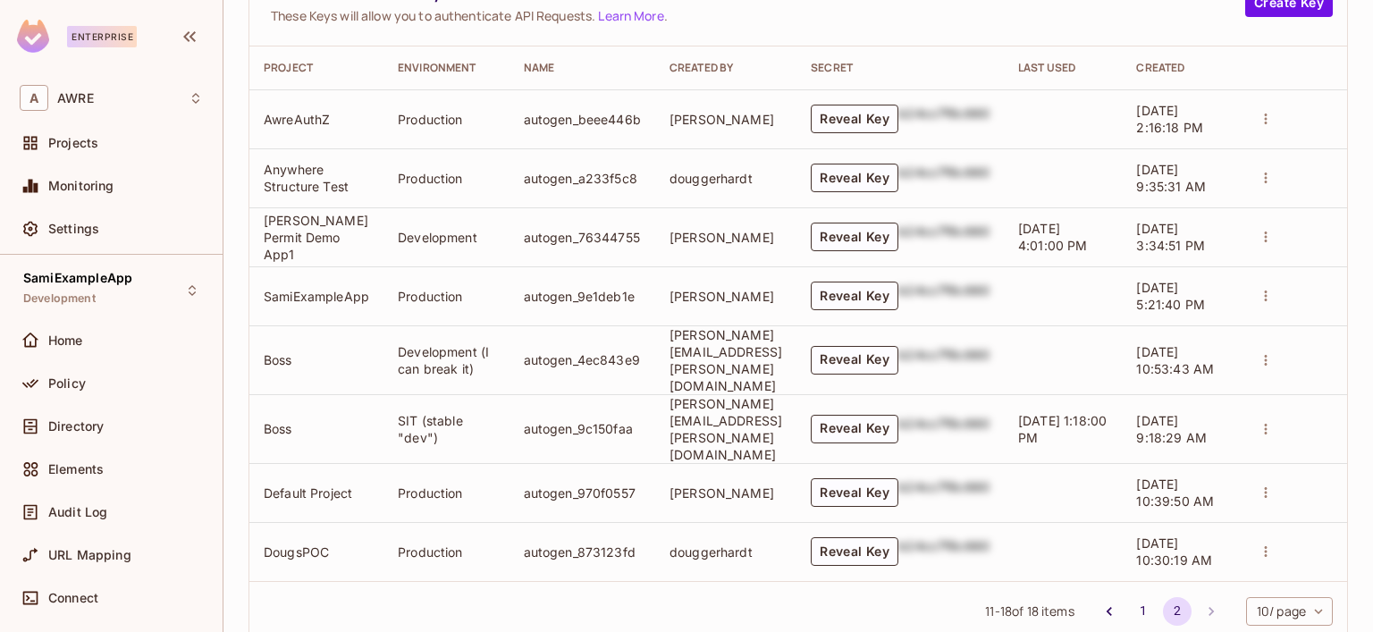
scroll to position [413, 0]
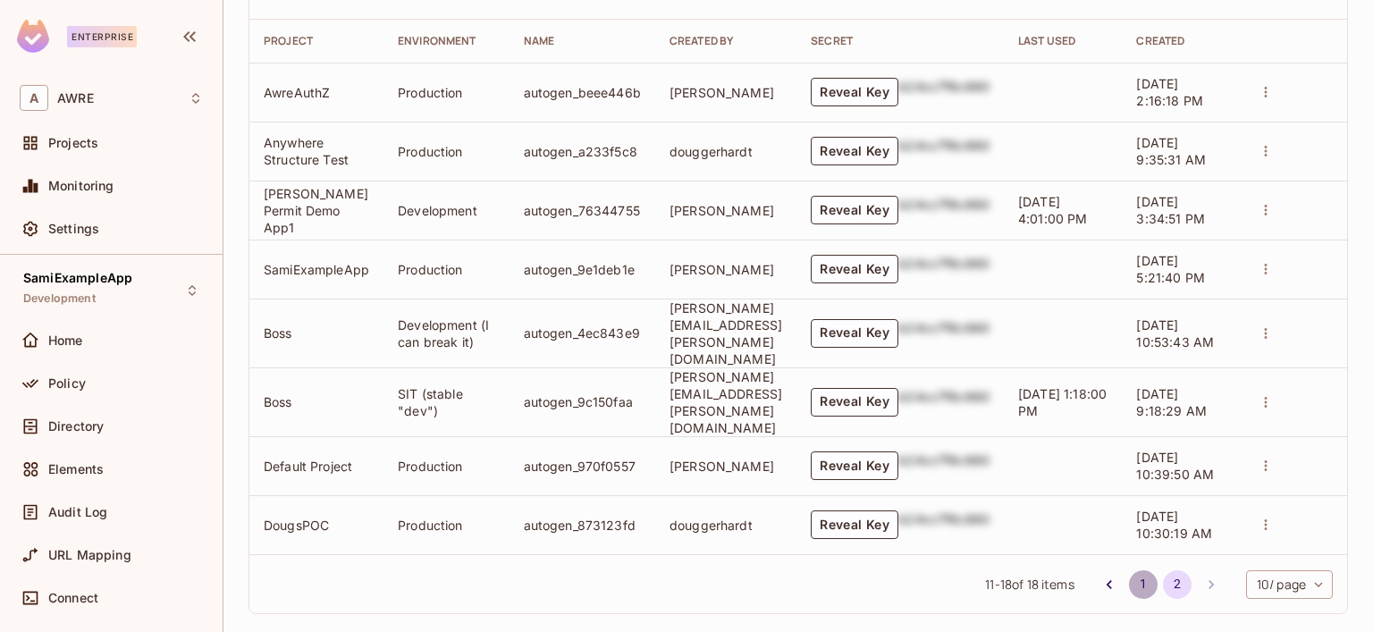
click at [1129, 570] on button "1" at bounding box center [1143, 584] width 29 height 29
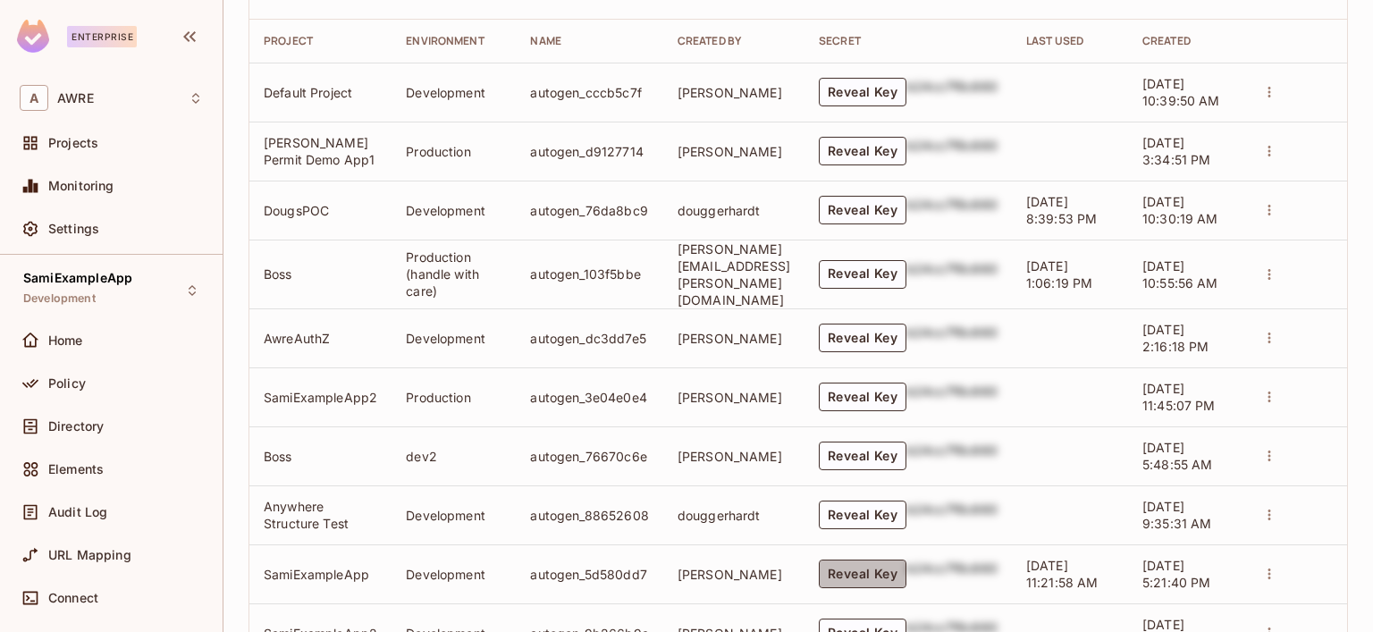
click at [901, 560] on button "Reveal Key" at bounding box center [863, 574] width 88 height 29
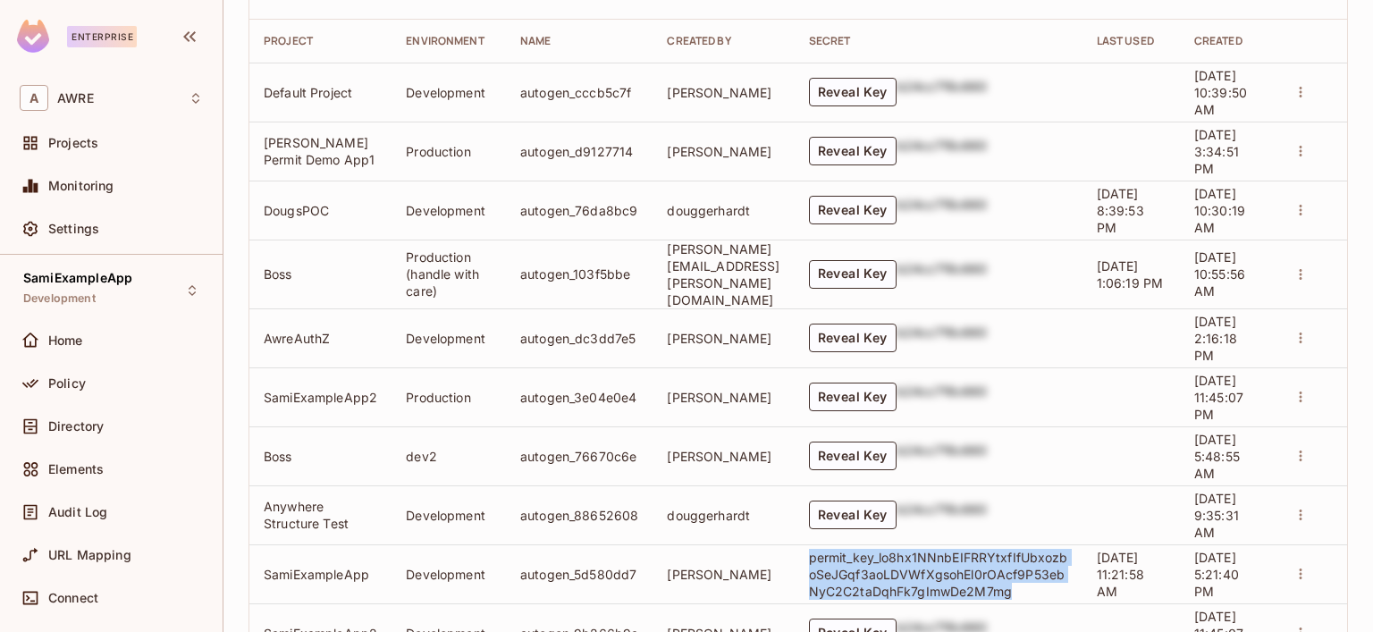
drag, startPoint x: 1041, startPoint y: 582, endPoint x: 833, endPoint y: 546, distance: 210.5
click at [833, 546] on td "permit_key_lo8hx1NNnbEIFRRYtxfIfUbxozboSeJGqf3aoLDVWfXgsohEl0rOAcf9P53ebNyC2C2t…" at bounding box center [939, 573] width 288 height 59
copy p "permit_key_lo8hx1NNnbEIFRRYtxfIfUbxozboSeJGqf3aoLDVWfXgsohEl0rOAcf9P53ebNyC2C2t…"
